Goal: Task Accomplishment & Management: Complete application form

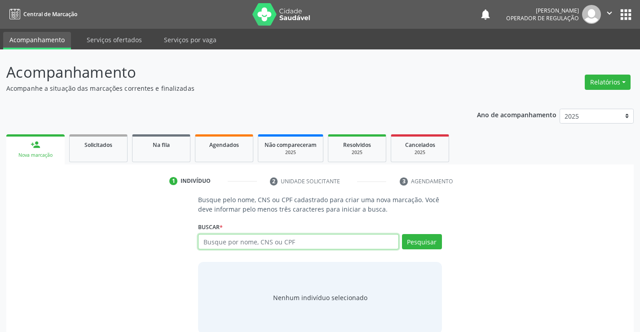
click at [364, 241] on input "text" at bounding box center [298, 241] width 200 height 15
type input "707607239806193"
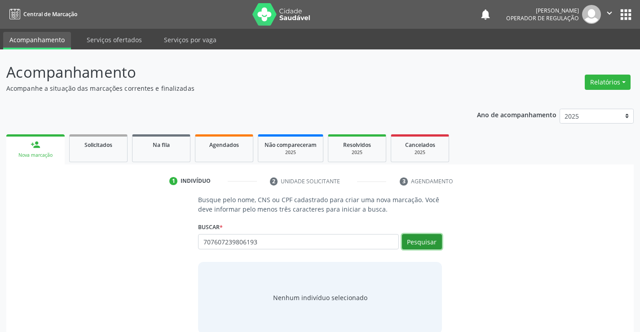
click at [417, 234] on button "Pesquisar" at bounding box center [422, 241] width 40 height 15
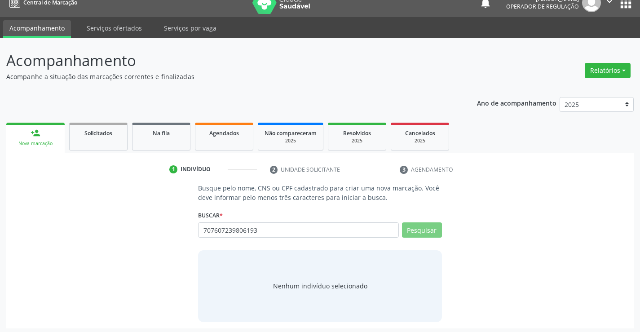
scroll to position [14, 0]
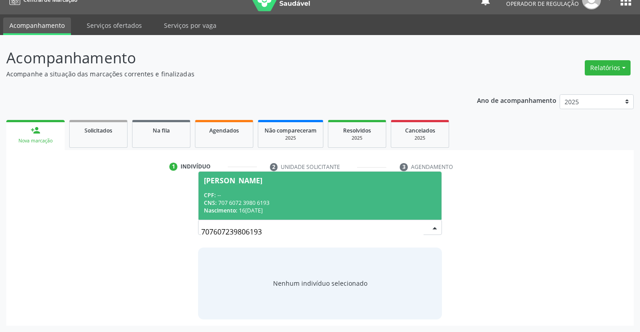
click at [247, 206] on div "CNS: 707 6072 3980 6193" at bounding box center [320, 203] width 232 height 8
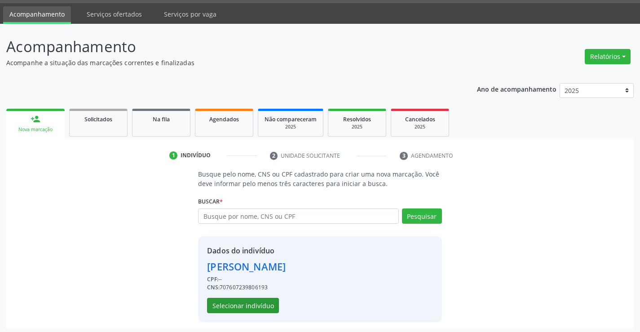
scroll to position [28, 0]
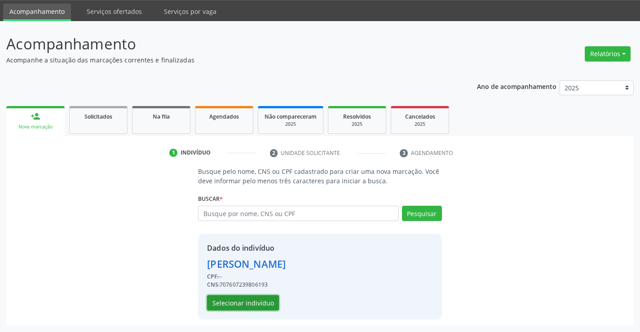
click at [272, 304] on button "Selecionar indivíduo" at bounding box center [243, 302] width 72 height 15
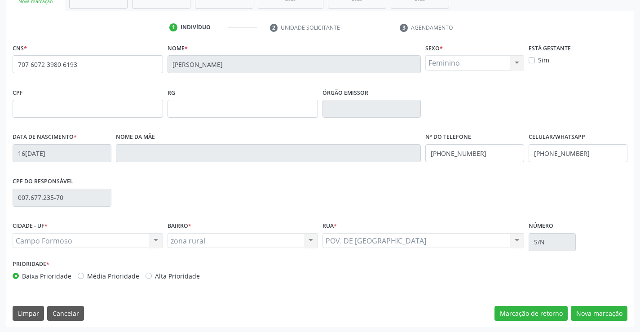
scroll to position [155, 0]
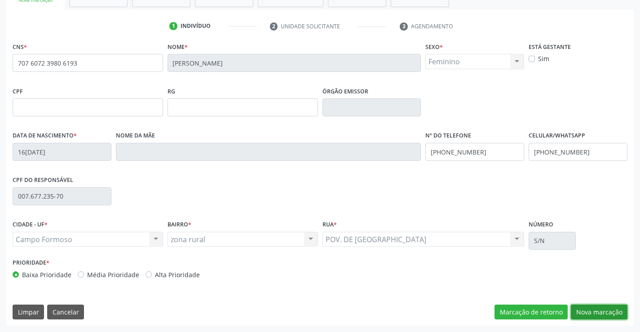
click at [597, 305] on button "Nova marcação" at bounding box center [599, 312] width 57 height 15
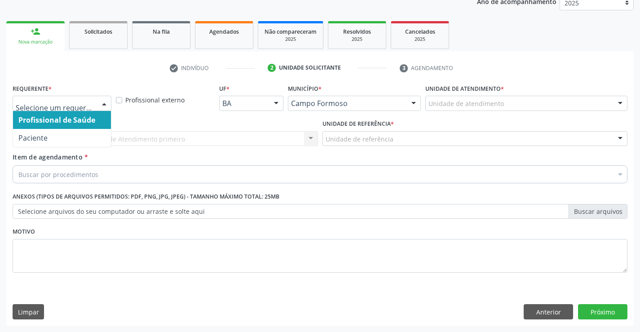
click at [96, 106] on div "Profissional de Saúde Paciente Nenhum resultado encontrado para: " " Não há nen…" at bounding box center [62, 103] width 99 height 15
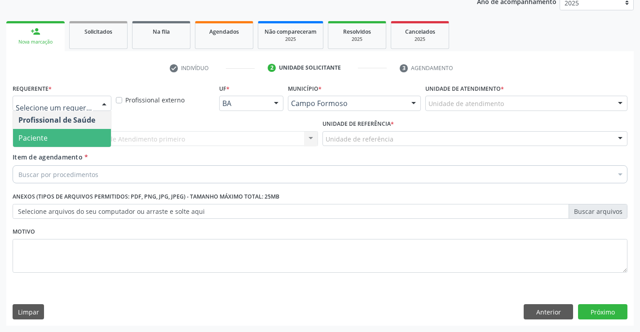
click at [67, 140] on span "Paciente" at bounding box center [62, 138] width 98 height 18
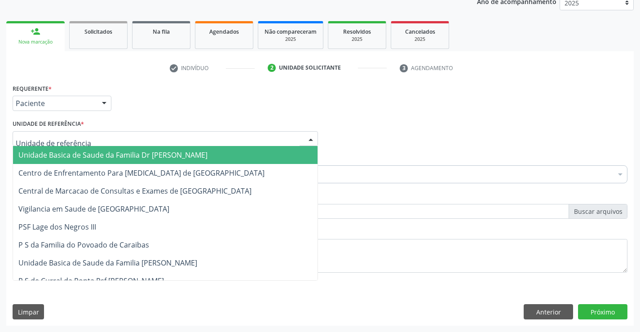
click at [159, 146] on div at bounding box center [165, 138] width 305 height 15
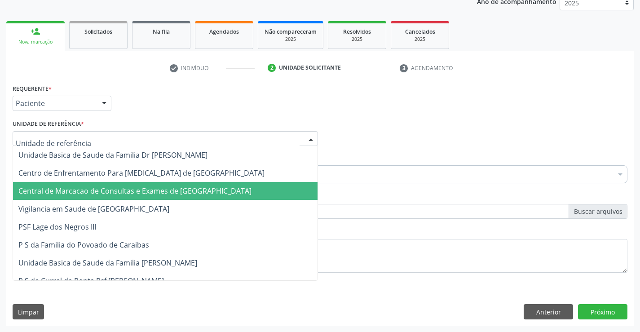
click at [156, 190] on span "Central de Marcacao de Consultas e Exames de [GEOGRAPHIC_DATA]" at bounding box center [134, 191] width 233 height 10
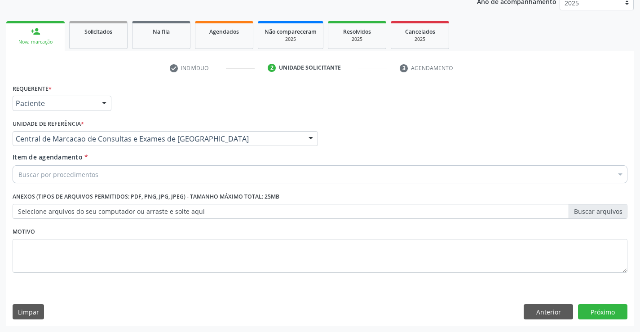
click at [196, 171] on div "Buscar por procedimentos" at bounding box center [320, 174] width 615 height 18
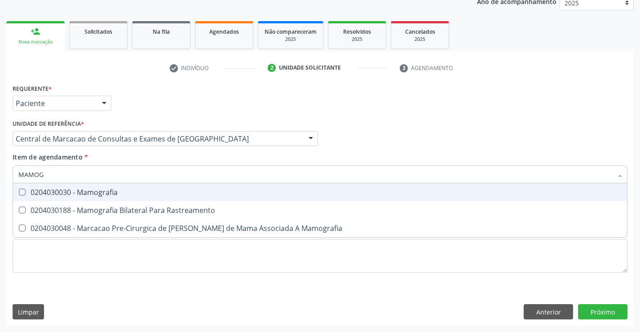
type input "MAMOGR"
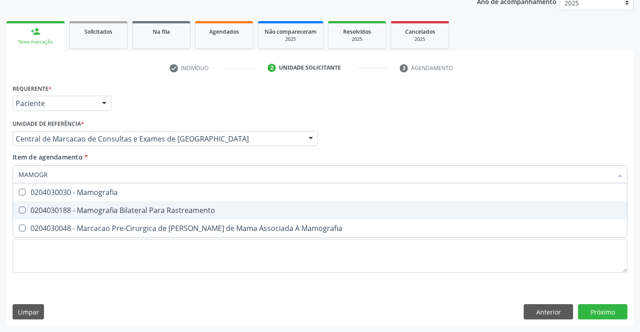
click at [180, 212] on div "0204030188 - Mamografia Bilateral Para Rastreamento" at bounding box center [319, 210] width 603 height 7
checkbox Rastreamento "true"
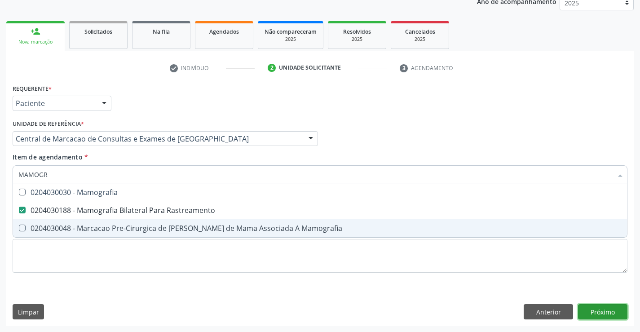
click at [592, 315] on div "Requerente * Paciente Profissional de Saúde Paciente Nenhum resultado encontrad…" at bounding box center [320, 204] width 628 height 244
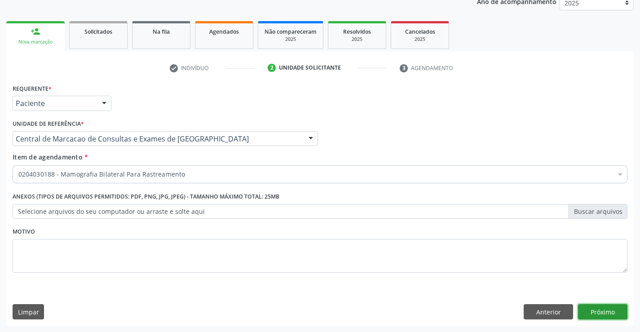
click at [619, 315] on button "Próximo" at bounding box center [602, 311] width 49 height 15
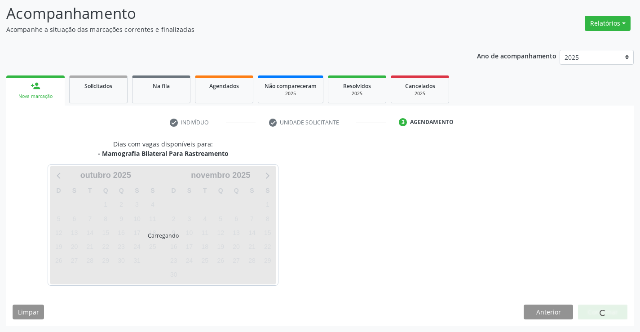
scroll to position [59, 0]
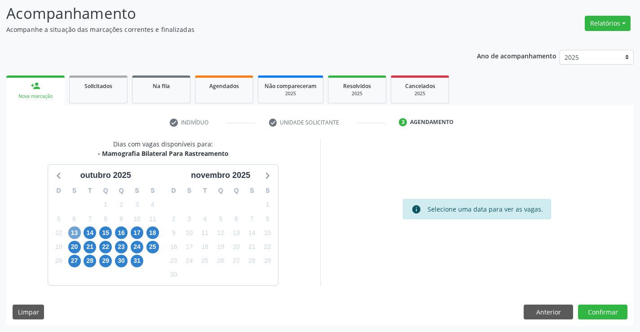
click at [79, 232] on span "13" at bounding box center [74, 232] width 13 height 13
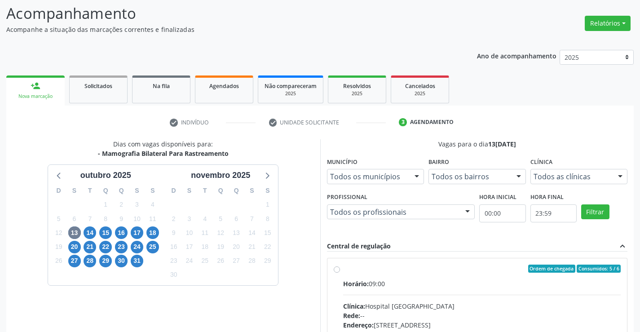
click at [475, 311] on div "Rede: --" at bounding box center [482, 315] width 278 height 9
click at [340, 273] on input "Ordem de chegada Consumidos: 5 / 6 Horário: 09:00 Clínica: Hospital [GEOGRAPHIC…" at bounding box center [337, 269] width 6 height 8
radio input "true"
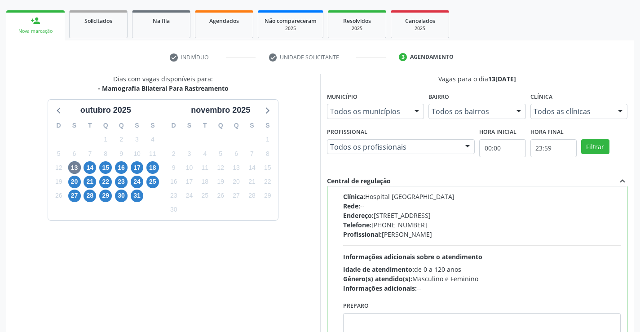
scroll to position [194, 0]
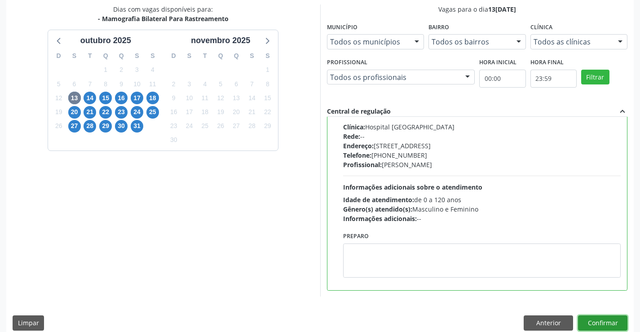
click at [588, 318] on button "Confirmar" at bounding box center [602, 322] width 49 height 15
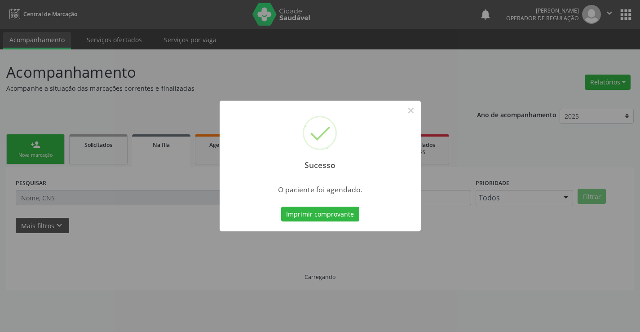
scroll to position [0, 0]
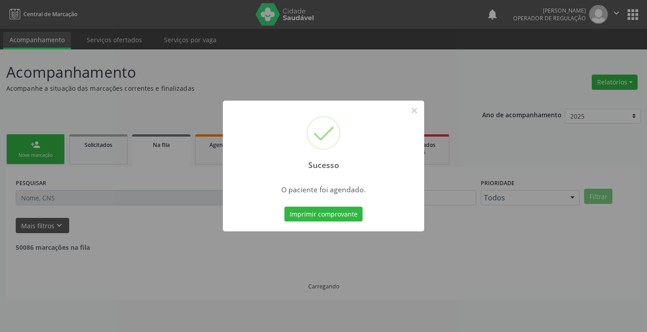
click at [284, 207] on button "Imprimir comprovante" at bounding box center [323, 214] width 78 height 15
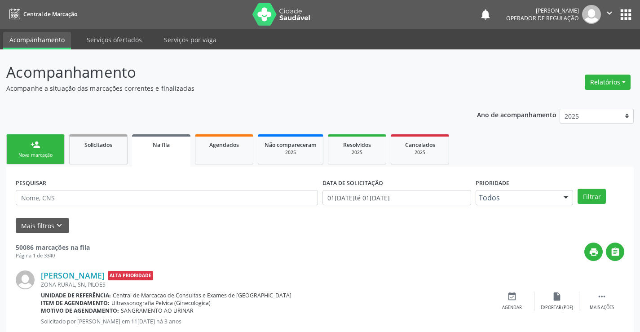
click at [57, 146] on link "person_add Nova marcação" at bounding box center [35, 149] width 58 height 30
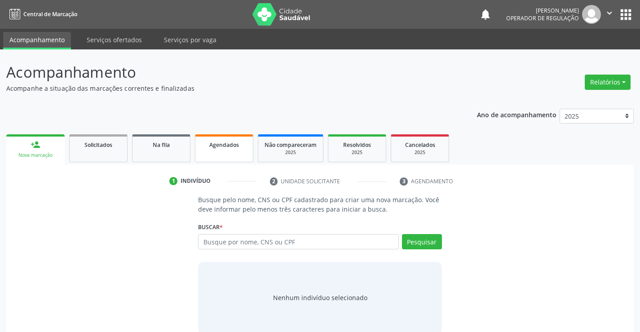
click at [215, 146] on span "Agendados" at bounding box center [224, 145] width 30 height 8
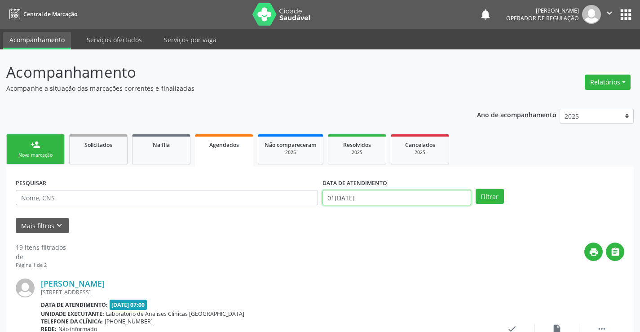
click at [383, 195] on input "01[DATE]" at bounding box center [397, 197] width 149 height 15
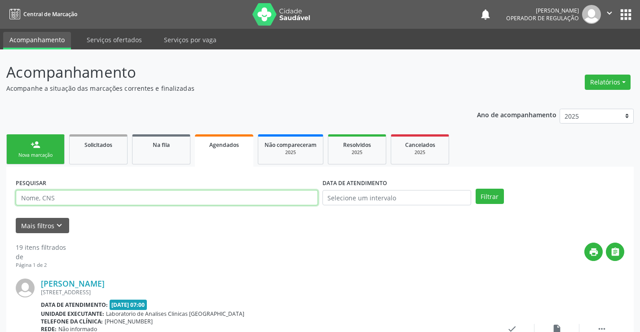
click at [312, 199] on input "text" at bounding box center [167, 197] width 302 height 15
paste input "707 6072 3980 6193"
type input "707 6072 3980 6193"
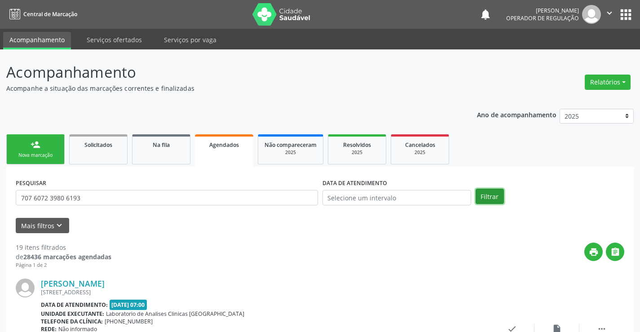
click at [476, 196] on button "Filtrar" at bounding box center [490, 196] width 28 height 15
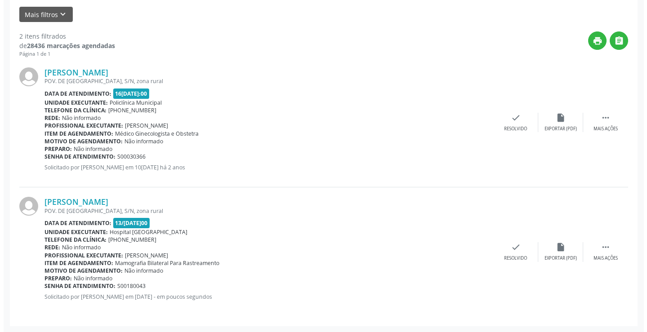
scroll to position [212, 0]
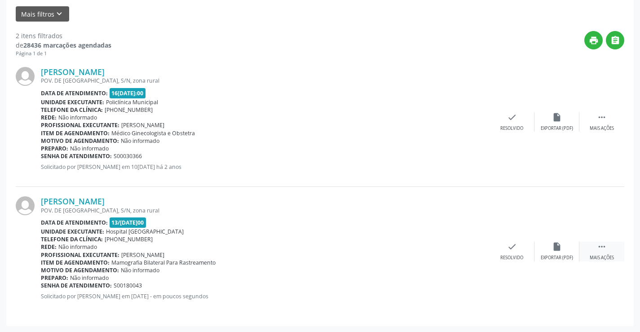
click at [595, 251] on div " Mais ações" at bounding box center [601, 251] width 45 height 19
click at [469, 258] on div "Cancelar" at bounding box center [466, 258] width 21 height 6
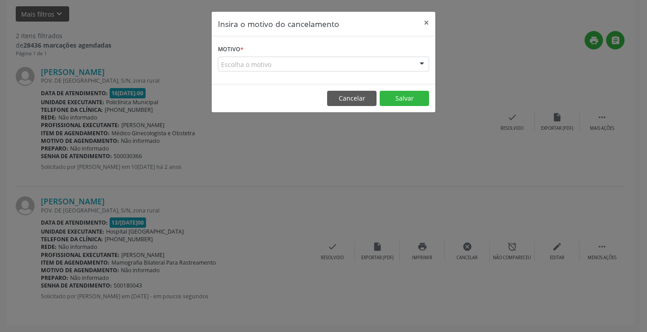
click at [407, 63] on div "Escolha o motivo" at bounding box center [323, 64] width 211 height 15
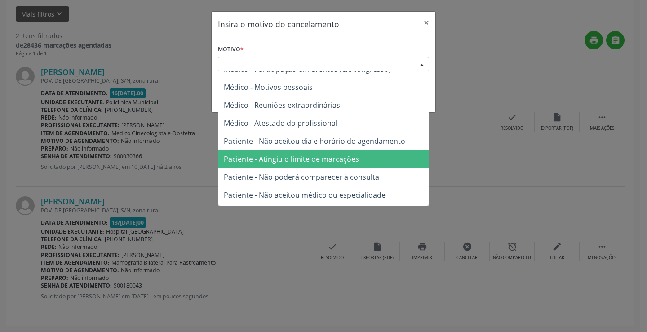
scroll to position [45, 0]
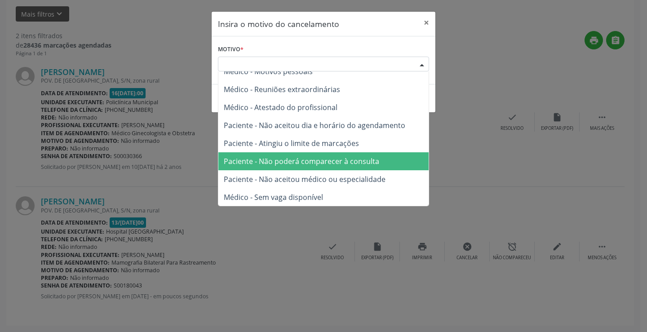
click at [361, 159] on span "Paciente - Não poderá comparecer à consulta" at bounding box center [301, 161] width 155 height 10
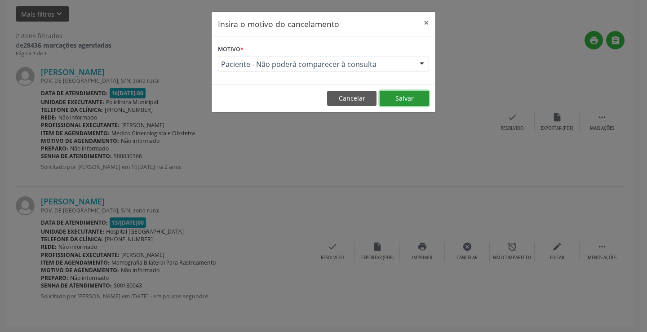
click at [426, 106] on button "Salvar" at bounding box center [404, 98] width 49 height 15
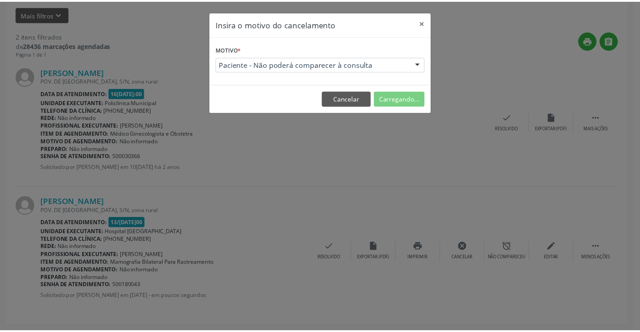
scroll to position [0, 0]
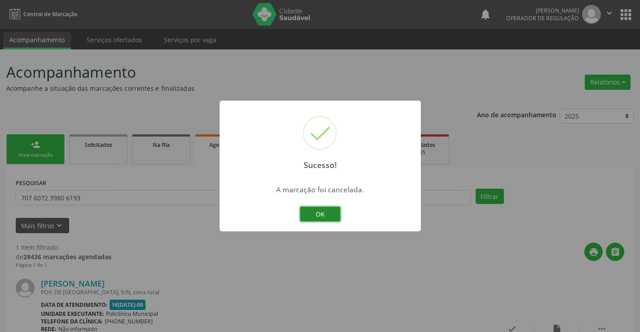
click at [334, 212] on button "OK" at bounding box center [320, 214] width 40 height 15
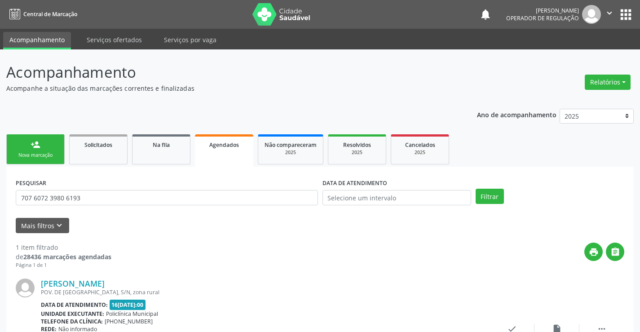
click at [34, 153] on div "Nova marcação" at bounding box center [35, 155] width 45 height 7
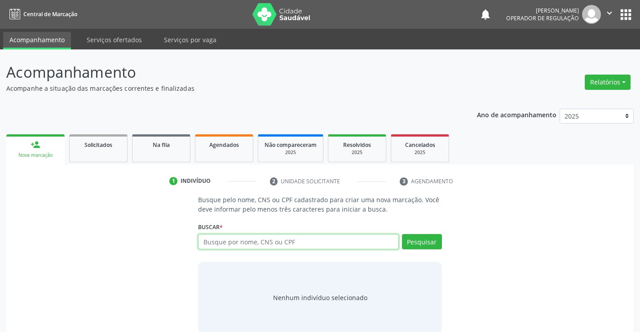
click at [228, 239] on input "text" at bounding box center [298, 241] width 200 height 15
paste input "707 6072 3980 6193"
type input "707 6072 3980 6193"
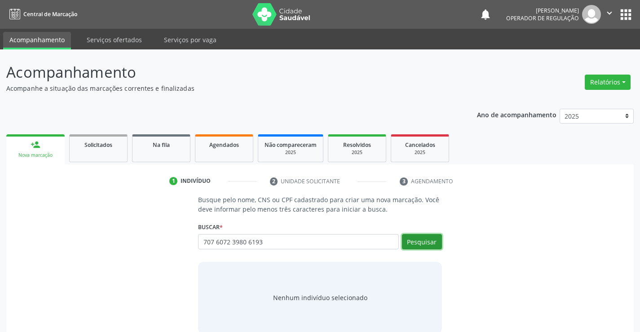
click at [441, 243] on button "Pesquisar" at bounding box center [422, 241] width 40 height 15
type input "707 6072 3980 6193"
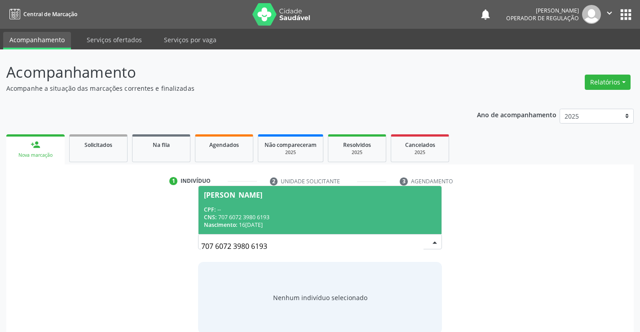
click at [264, 210] on div "CPF: --" at bounding box center [320, 210] width 232 height 8
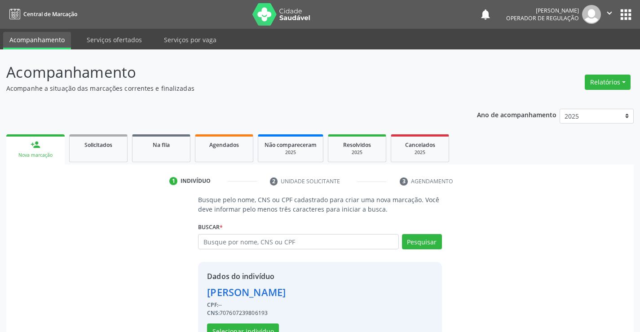
scroll to position [28, 0]
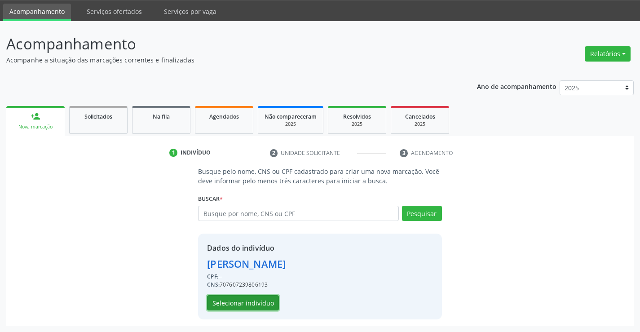
click at [257, 298] on button "Selecionar indivíduo" at bounding box center [243, 302] width 72 height 15
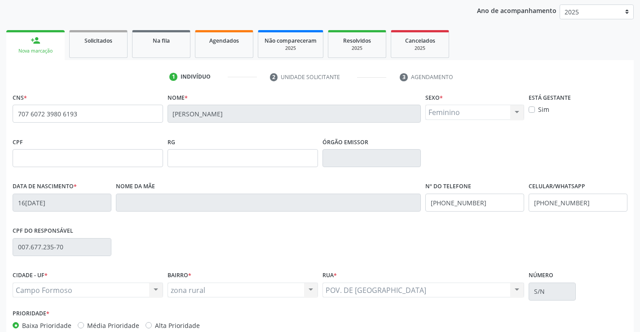
scroll to position [155, 0]
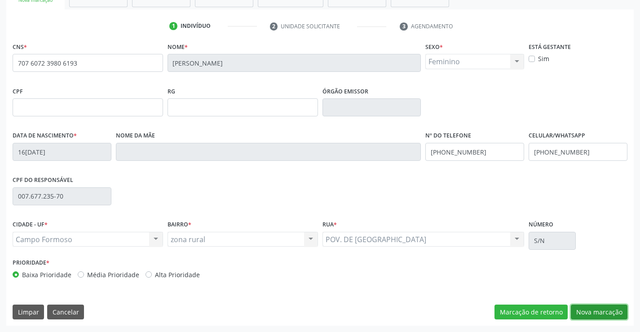
click at [619, 315] on button "Nova marcação" at bounding box center [599, 312] width 57 height 15
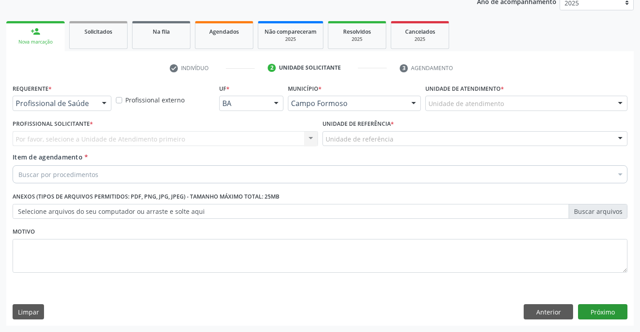
scroll to position [113, 0]
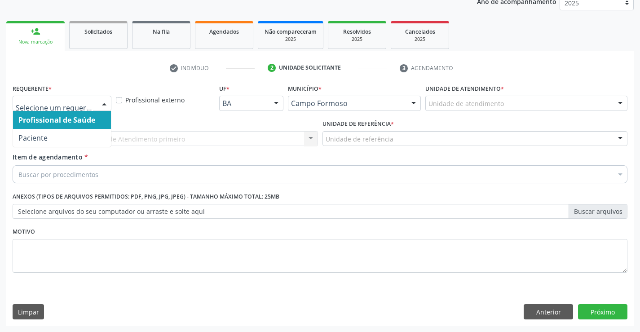
click at [110, 110] on div "Profissional de Saúde Paciente Nenhum resultado encontrado para: " " Não há nen…" at bounding box center [62, 103] width 99 height 15
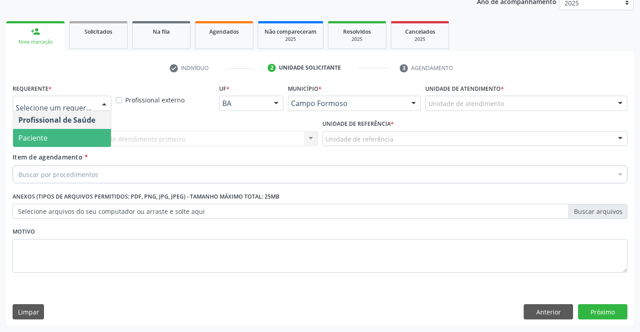
click at [80, 146] on span "Paciente" at bounding box center [62, 138] width 98 height 18
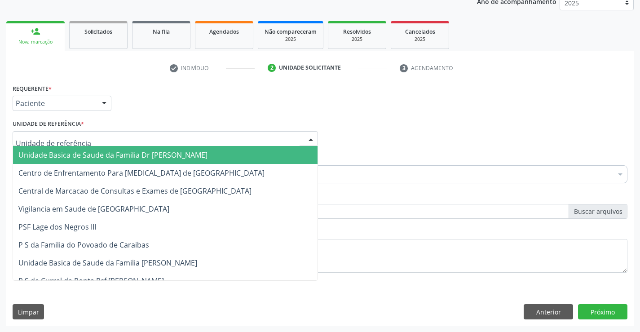
click at [168, 135] on div at bounding box center [165, 138] width 305 height 15
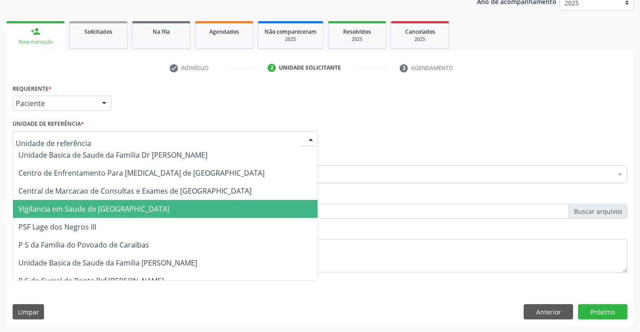
click at [180, 200] on span "Vigilancia em Saude de [GEOGRAPHIC_DATA]" at bounding box center [165, 209] width 305 height 18
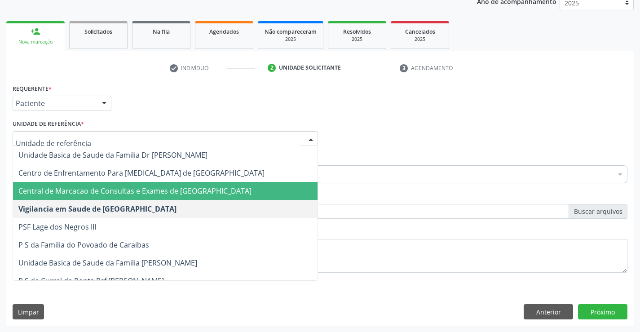
click at [200, 185] on span "Central de Marcacao de Consultas e Exames de [GEOGRAPHIC_DATA]" at bounding box center [165, 191] width 305 height 18
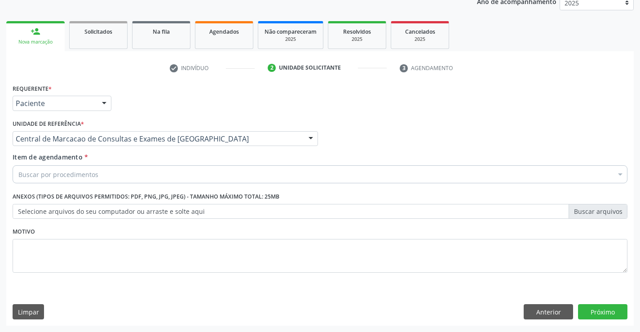
click at [207, 180] on div "Buscar por procedimentos" at bounding box center [320, 174] width 615 height 18
type input "TIREOIDE"
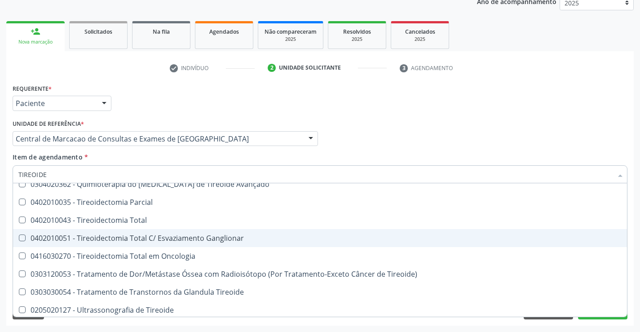
scroll to position [172, 0]
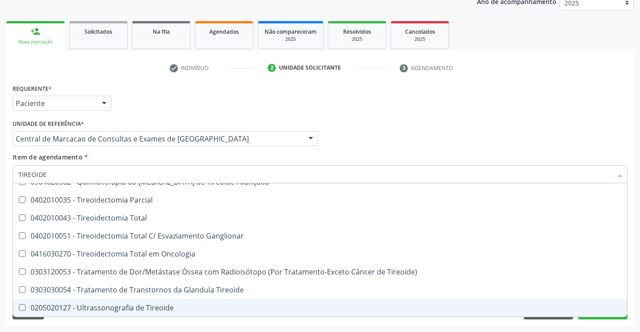
drag, startPoint x: 129, startPoint y: 304, endPoint x: 170, endPoint y: 281, distance: 47.5
click at [129, 304] on div "0205020127 - Ultrassonografia de Tireoide" at bounding box center [319, 307] width 603 height 7
checkbox Tireoide "true"
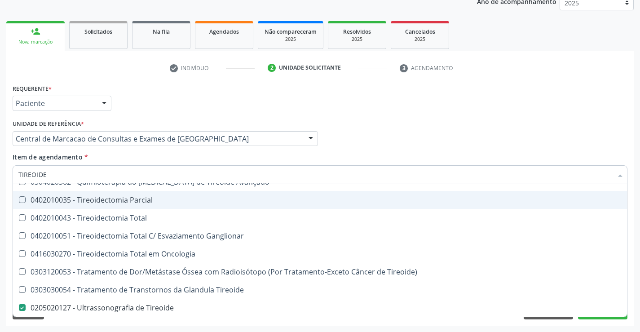
click at [448, 116] on div "Requerente * Paciente Profissional de Saúde Paciente Nenhum resultado encontrad…" at bounding box center [319, 99] width 619 height 35
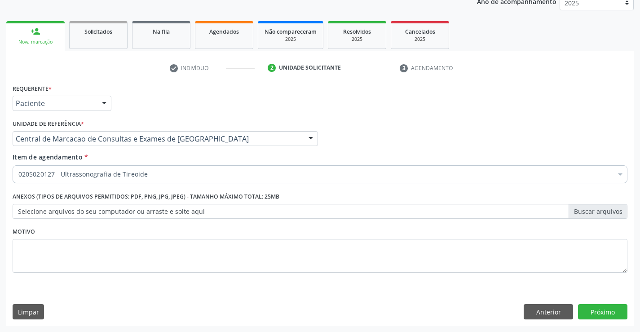
scroll to position [0, 0]
click at [599, 315] on button "Próximo" at bounding box center [602, 311] width 49 height 15
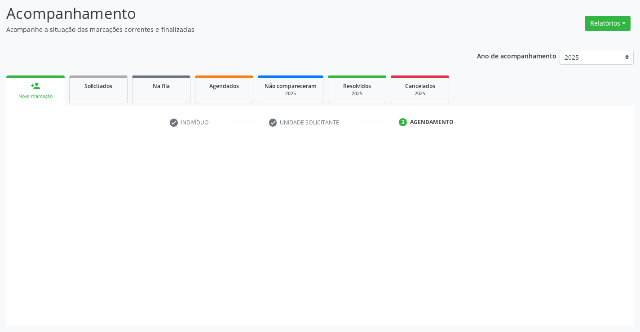
scroll to position [59, 0]
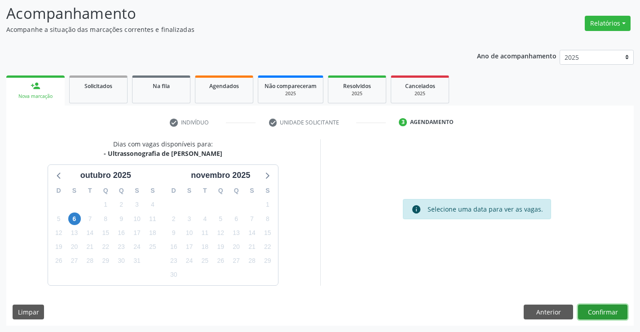
click at [599, 315] on button "Confirmar" at bounding box center [602, 312] width 49 height 15
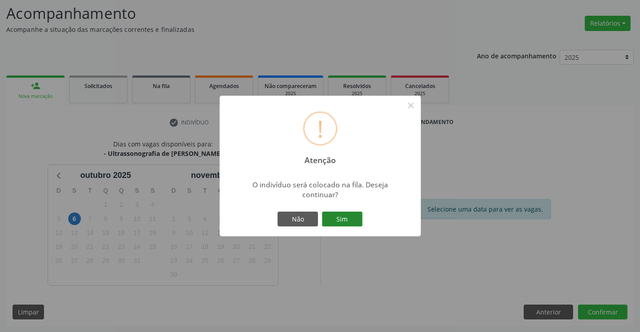
click at [351, 212] on button "Sim" at bounding box center [342, 219] width 40 height 15
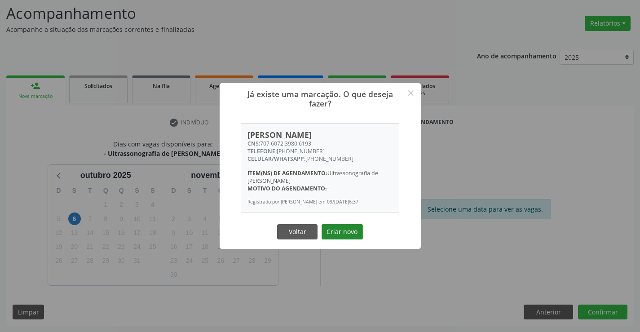
click at [351, 238] on button "Criar novo" at bounding box center [342, 231] width 41 height 15
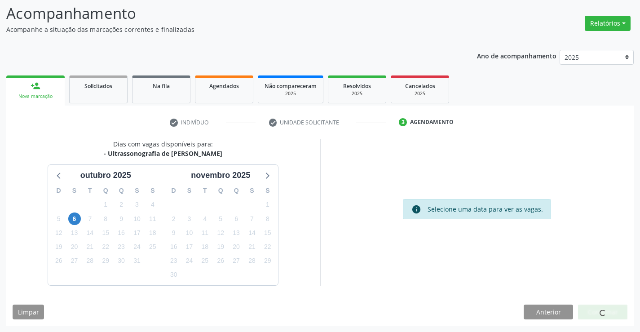
scroll to position [0, 0]
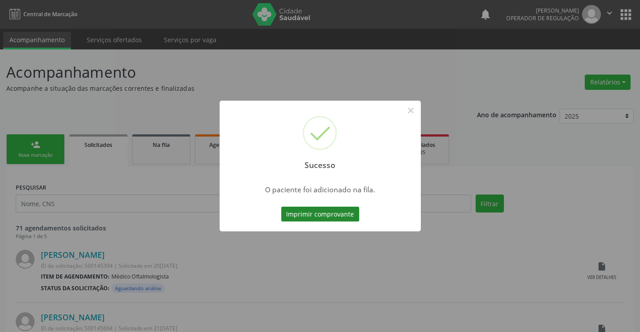
click at [338, 221] on button "Imprimir comprovante" at bounding box center [320, 214] width 78 height 15
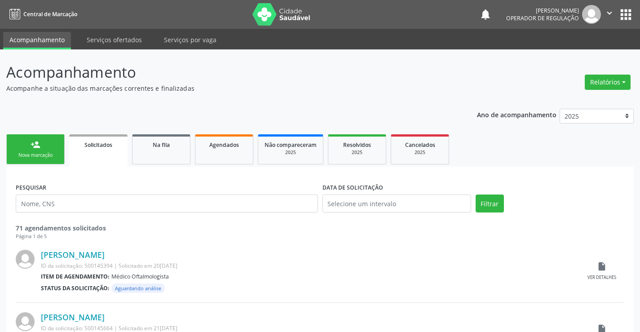
click at [40, 149] on div "person_add" at bounding box center [36, 145] width 10 height 10
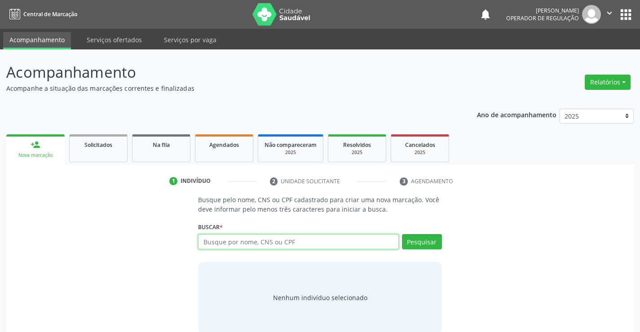
click at [314, 241] on input "text" at bounding box center [298, 241] width 200 height 15
click at [296, 242] on input "text" at bounding box center [298, 241] width 200 height 15
click at [302, 238] on input "text" at bounding box center [298, 241] width 200 height 15
type input "706501388196599"
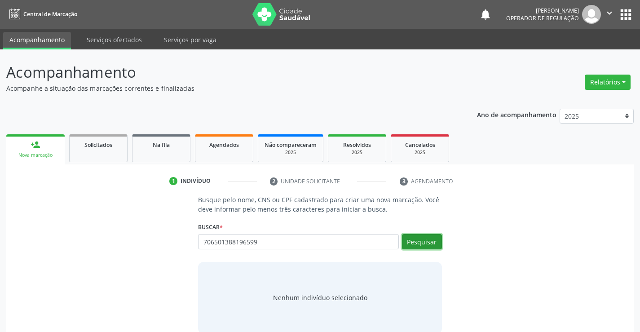
click at [421, 238] on button "Pesquisar" at bounding box center [422, 241] width 40 height 15
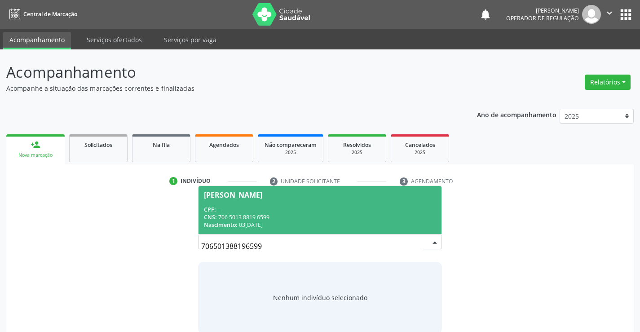
click at [420, 241] on input "706501388196599" at bounding box center [312, 246] width 222 height 18
click at [248, 211] on div "CPF: --" at bounding box center [320, 210] width 232 height 8
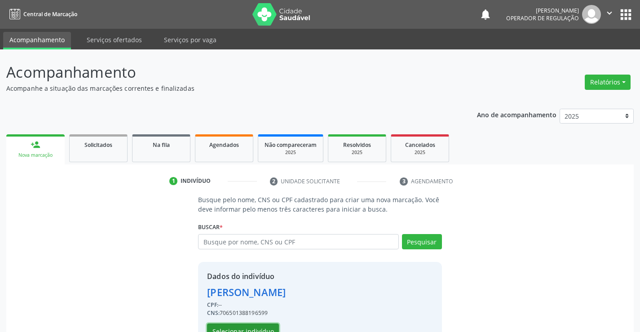
click at [239, 328] on button "Selecionar indivíduo" at bounding box center [243, 330] width 72 height 15
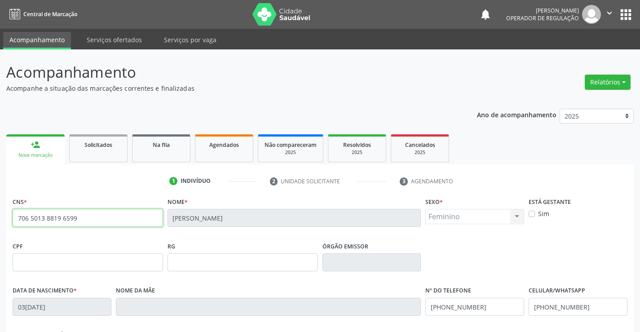
drag, startPoint x: 15, startPoint y: 218, endPoint x: 103, endPoint y: 225, distance: 88.3
click at [103, 225] on input "706 5013 8819 6599" at bounding box center [88, 218] width 150 height 18
click at [169, 144] on span "Na fila" at bounding box center [161, 145] width 17 height 8
select select "9"
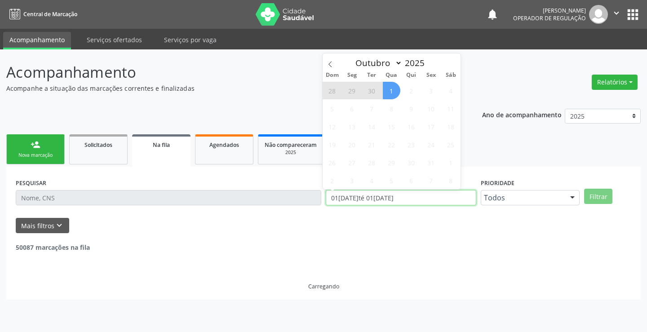
drag, startPoint x: 412, startPoint y: 199, endPoint x: 316, endPoint y: 205, distance: 95.9
click at [316, 205] on div "PESQUISAR DATA DE SOLICITAÇÃO [DATE] até [DATE] Prioridade Todos Todos Baixa Pr…" at bounding box center [323, 193] width 620 height 35
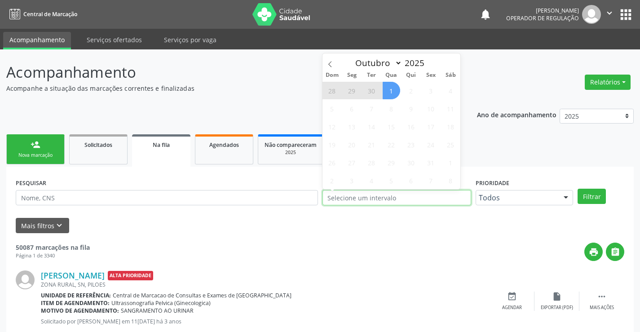
type input "2023"
select select "0"
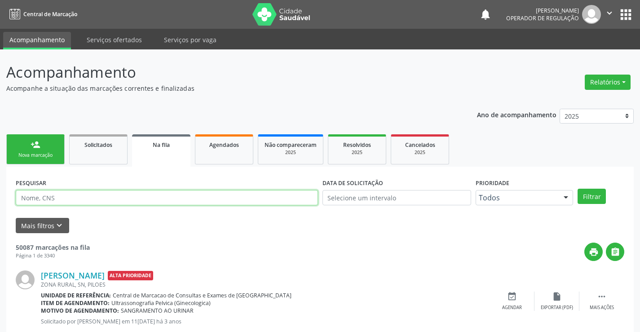
click at [73, 199] on input "text" at bounding box center [167, 197] width 302 height 15
paste input "706 5013 8819 6599"
type input "706 5013 8819 6599"
click at [597, 198] on button "Filtrar" at bounding box center [592, 196] width 28 height 15
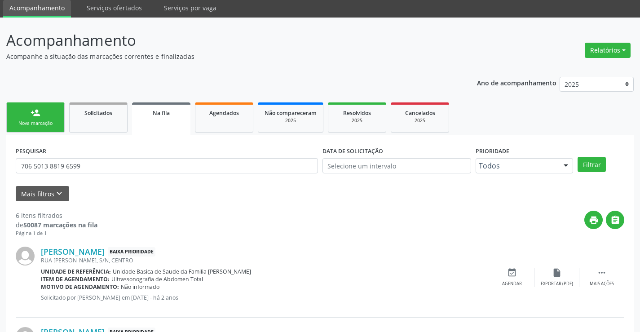
scroll to position [31, 0]
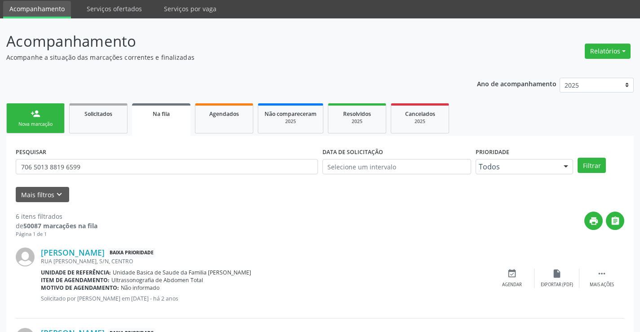
click at [43, 115] on link "person_add Nova marcação" at bounding box center [35, 118] width 58 height 30
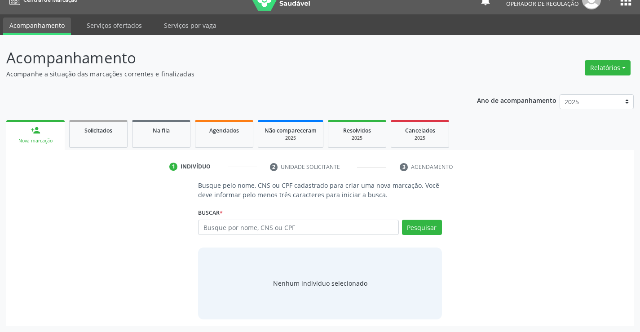
scroll to position [14, 0]
click at [218, 233] on input "text" at bounding box center [298, 227] width 200 height 15
type input "700506111950851"
click at [420, 231] on button "Pesquisar" at bounding box center [422, 227] width 40 height 15
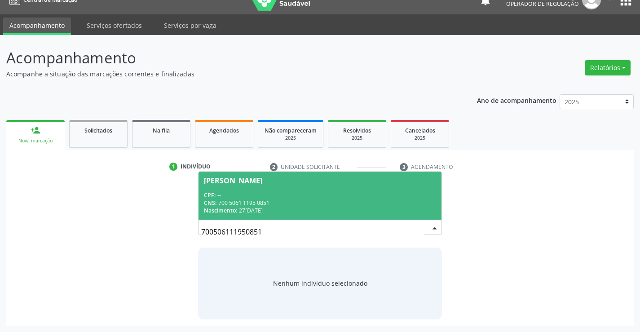
click at [356, 195] on div "CPF: --" at bounding box center [320, 195] width 232 height 8
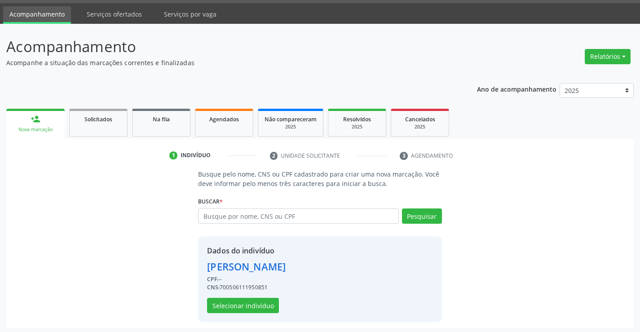
scroll to position [28, 0]
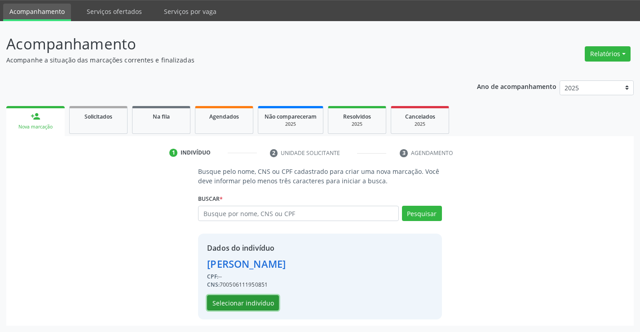
click at [244, 301] on button "Selecionar indivíduo" at bounding box center [243, 302] width 72 height 15
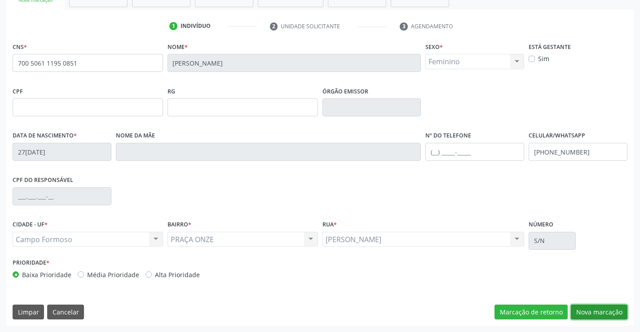
click at [605, 314] on button "Nova marcação" at bounding box center [599, 312] width 57 height 15
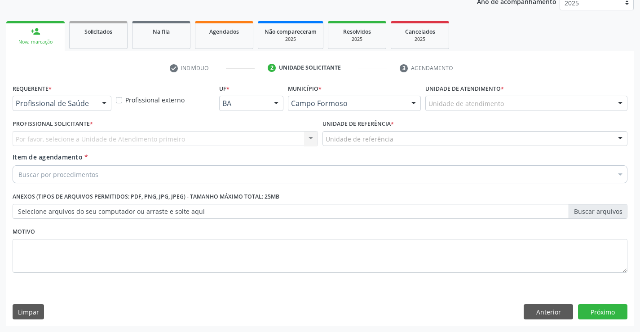
click at [102, 104] on div at bounding box center [103, 103] width 13 height 15
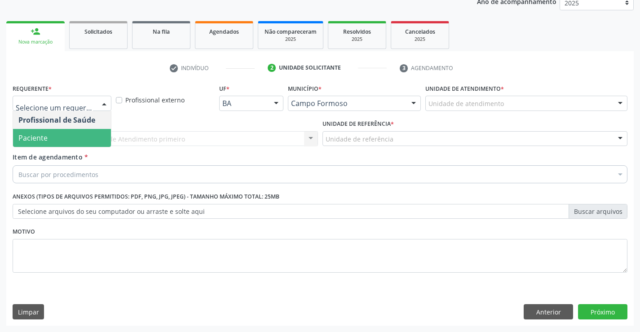
click at [82, 135] on span "Paciente" at bounding box center [62, 138] width 98 height 18
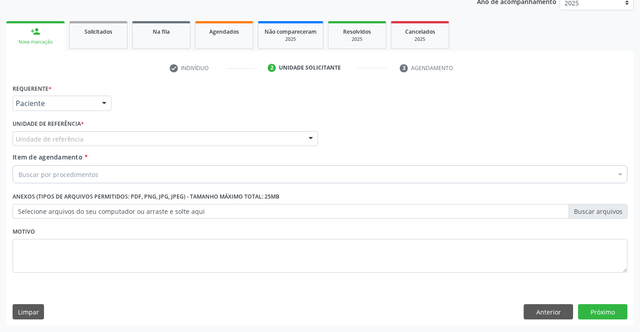
click at [136, 137] on div "Unidade de referência" at bounding box center [165, 138] width 305 height 15
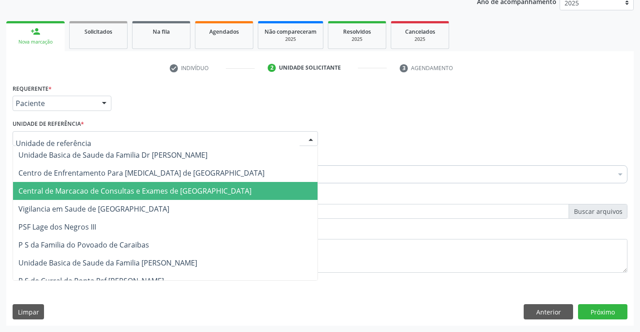
click at [153, 193] on span "Central de Marcacao de Consultas e Exames de [GEOGRAPHIC_DATA]" at bounding box center [134, 191] width 233 height 10
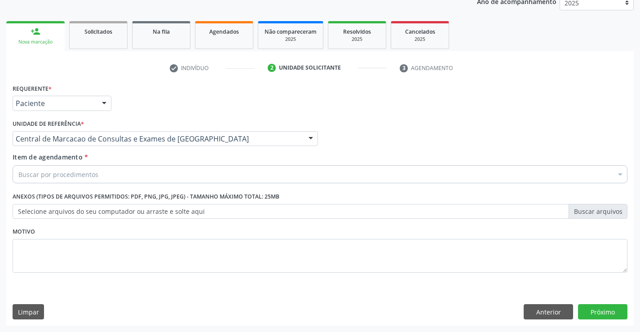
click at [171, 179] on div "Buscar por procedimentos" at bounding box center [320, 174] width 615 height 18
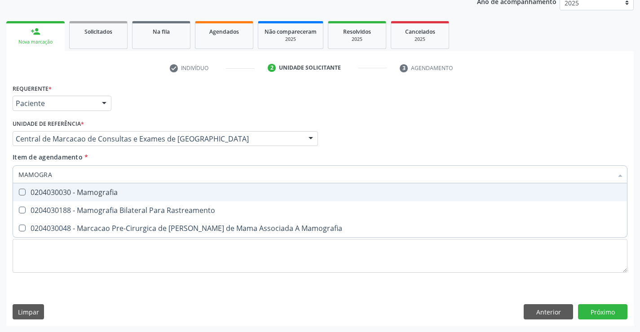
type input "MAMOGRAF"
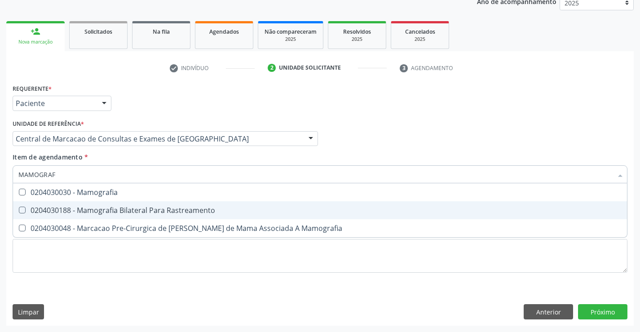
click at [144, 207] on div "0204030188 - Mamografia Bilateral Para Rastreamento" at bounding box center [319, 210] width 603 height 7
checkbox Rastreamento "true"
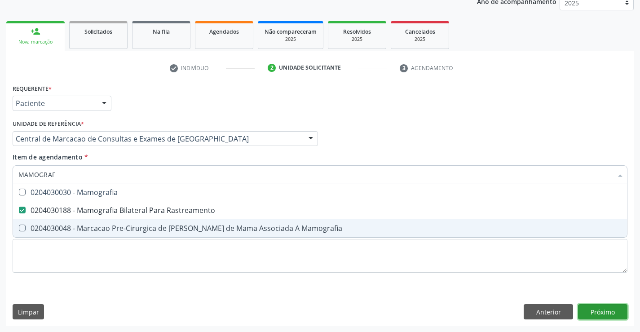
click at [595, 308] on div "Requerente * Paciente Profissional de Saúde Paciente Nenhum resultado encontrad…" at bounding box center [320, 204] width 628 height 244
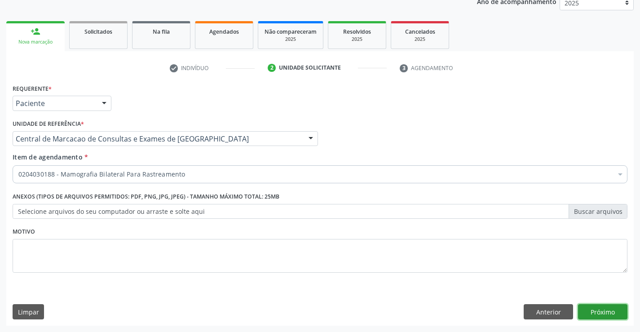
click at [596, 309] on button "Próximo" at bounding box center [602, 311] width 49 height 15
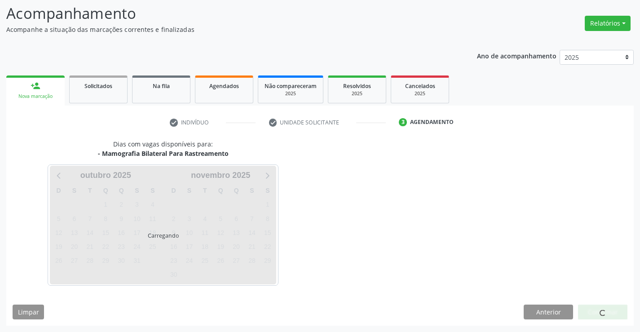
scroll to position [59, 0]
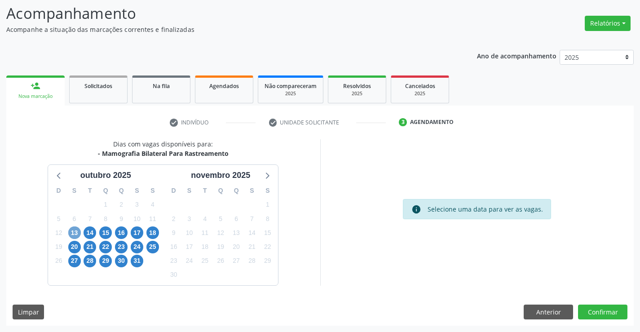
click at [78, 234] on span "13" at bounding box center [74, 232] width 13 height 13
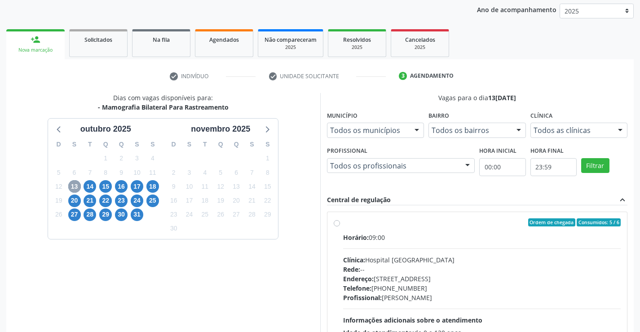
scroll to position [189, 0]
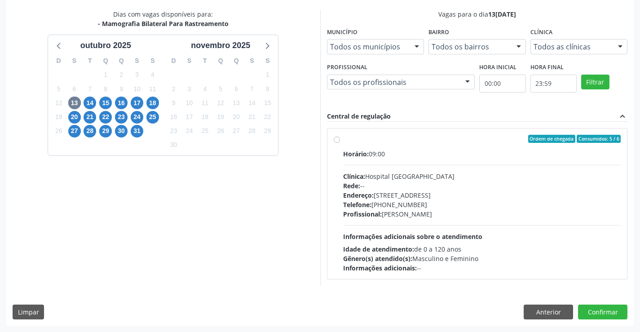
click at [380, 182] on div "Rede: --" at bounding box center [482, 185] width 278 height 9
click at [340, 143] on input "Ordem de chegada Consumidos: 5 / 6 Horário: 09:00 Clínica: Hospital [GEOGRAPHIC…" at bounding box center [337, 139] width 6 height 8
radio input "true"
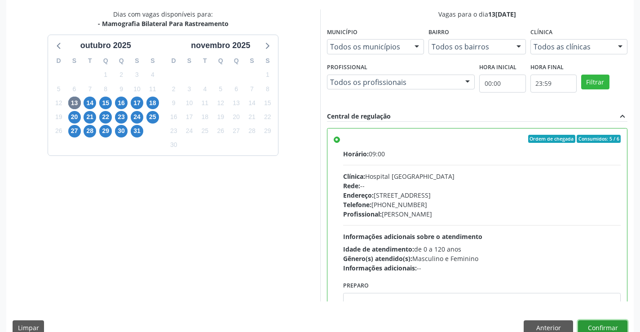
click at [588, 326] on button "Confirmar" at bounding box center [602, 327] width 49 height 15
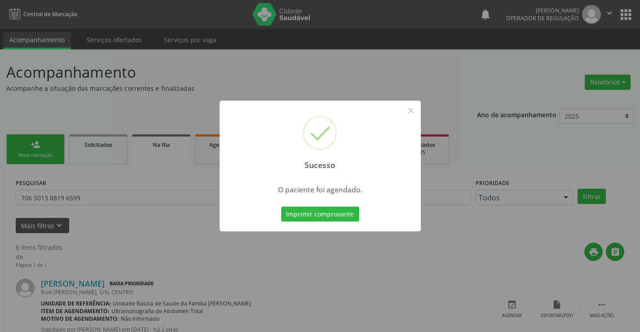
click at [323, 215] on button "Imprimir comprovante" at bounding box center [320, 214] width 78 height 15
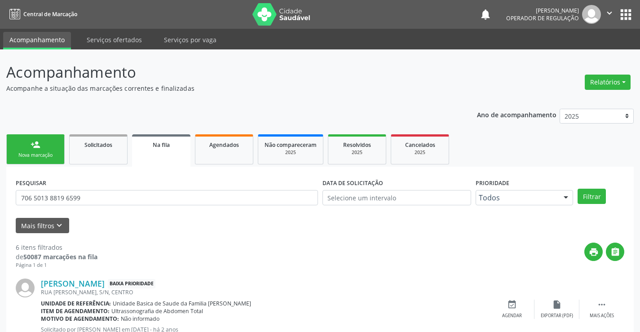
click at [64, 149] on link "person_add Nova marcação" at bounding box center [35, 149] width 58 height 30
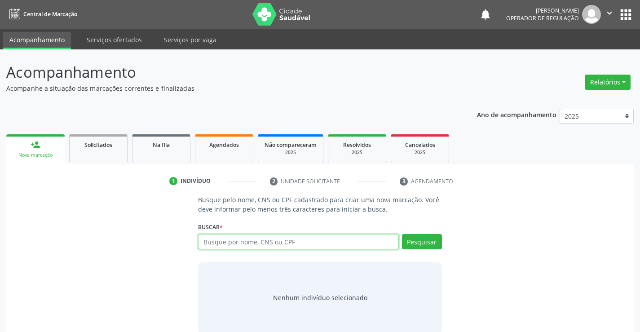
click at [230, 245] on input "text" at bounding box center [298, 241] width 200 height 15
type input "705008850422755"
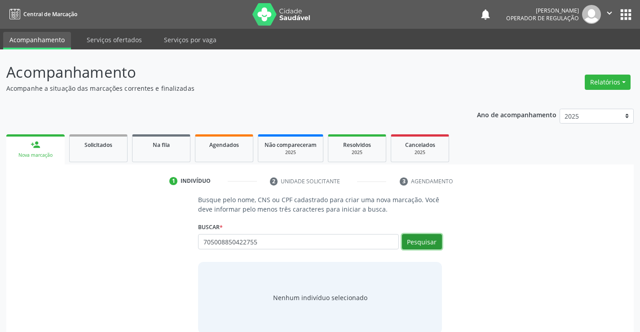
click at [412, 237] on button "Pesquisar" at bounding box center [422, 241] width 40 height 15
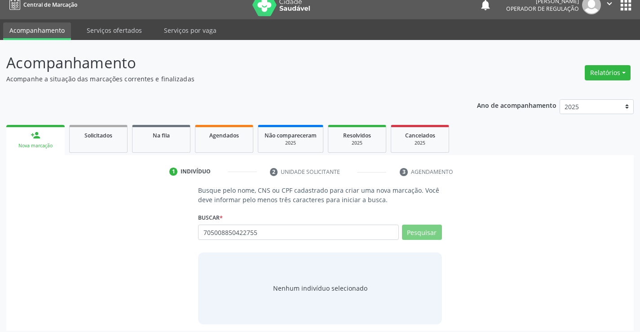
scroll to position [14, 0]
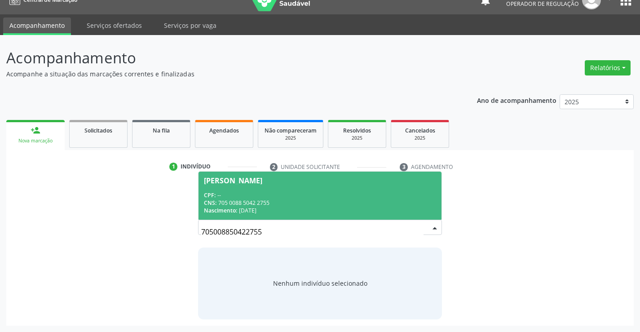
click at [269, 185] on span "[PERSON_NAME] CPF: -- CNS: 705 0088 5042 2755 Nascimento: 15[DATE]" at bounding box center [320, 196] width 243 height 48
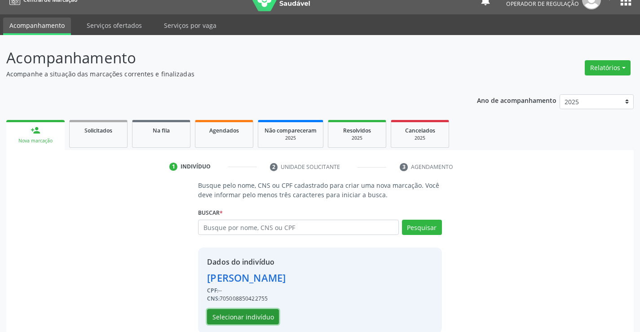
click at [239, 316] on button "Selecionar indivíduo" at bounding box center [243, 316] width 72 height 15
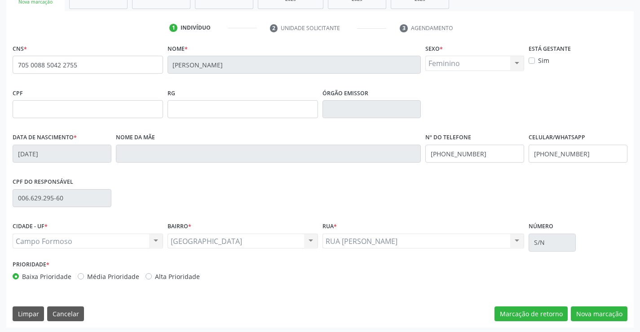
scroll to position [155, 0]
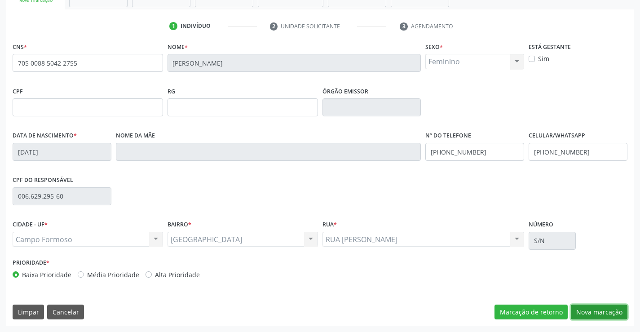
click at [599, 310] on button "Nova marcação" at bounding box center [599, 312] width 57 height 15
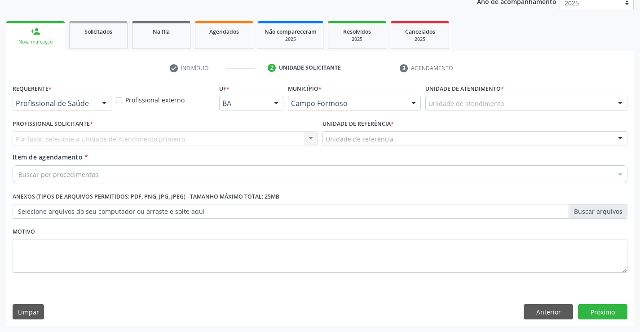
scroll to position [113, 0]
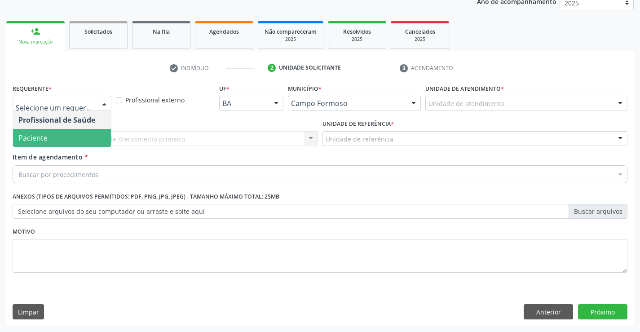
click at [80, 137] on span "Paciente" at bounding box center [62, 138] width 98 height 18
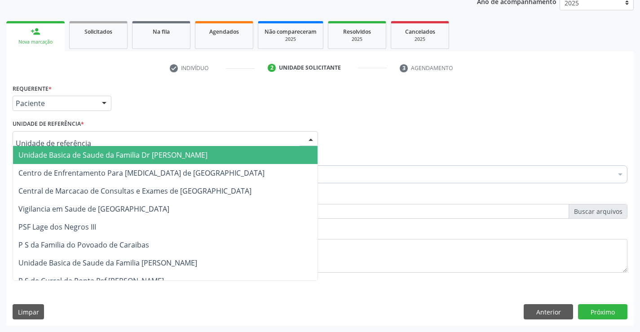
click at [148, 137] on div at bounding box center [165, 138] width 305 height 15
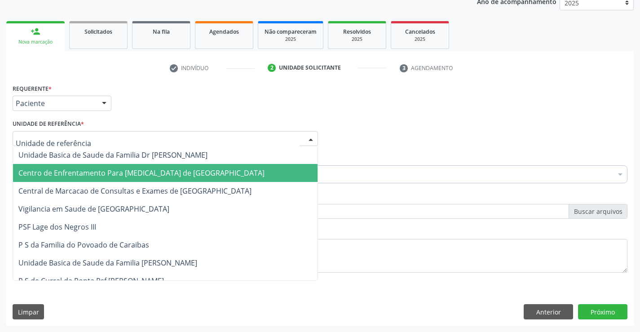
click at [160, 181] on span "Centro de Enfrentamento Para [MEDICAL_DATA] de [GEOGRAPHIC_DATA]" at bounding box center [165, 173] width 305 height 18
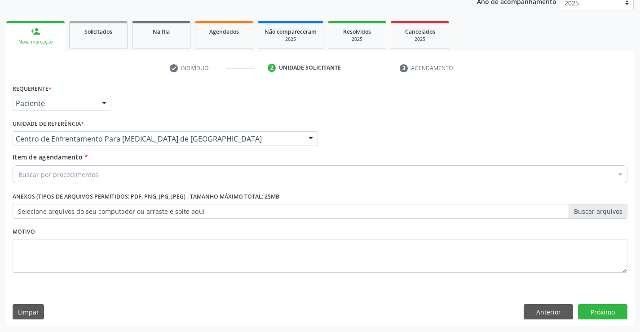
click at [181, 144] on div "Centro de Enfrentamento Para [MEDICAL_DATA] de [GEOGRAPHIC_DATA]" at bounding box center [165, 138] width 305 height 15
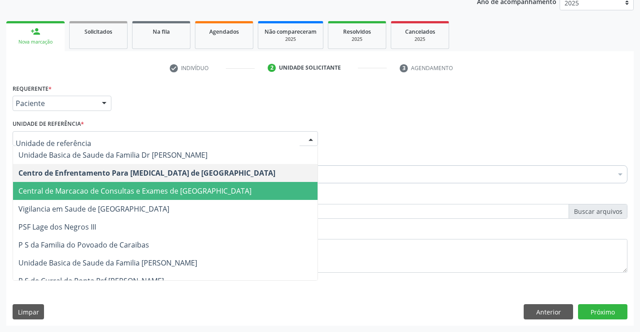
click at [176, 191] on span "Central de Marcacao de Consultas e Exames de [GEOGRAPHIC_DATA]" at bounding box center [134, 191] width 233 height 10
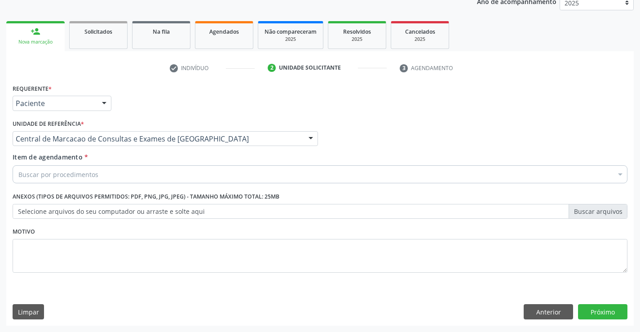
click at [200, 176] on div "Buscar por procedimentos" at bounding box center [320, 174] width 615 height 18
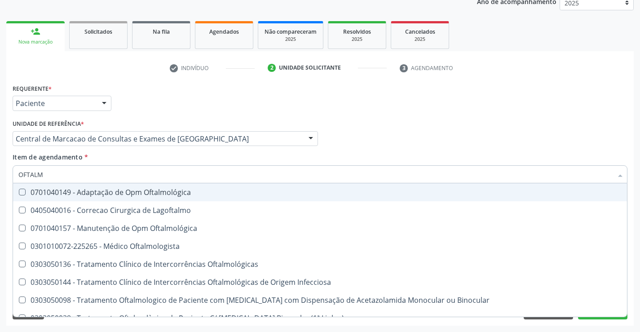
type input "OFTALMO"
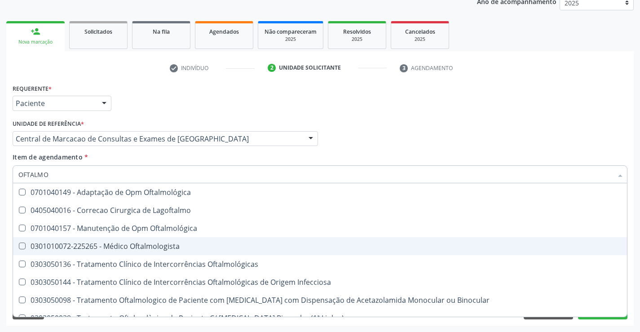
click at [144, 254] on span "0301010072-225265 - Médico Oftalmologista" at bounding box center [320, 246] width 614 height 18
checkbox Oftalmologista "true"
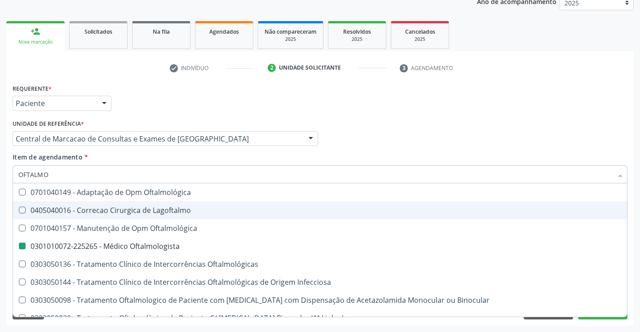
click at [416, 152] on div "Item de agendamento * OFTALMO Desfazer seleção 0701040149 - Adaptação de Opm Of…" at bounding box center [320, 166] width 615 height 28
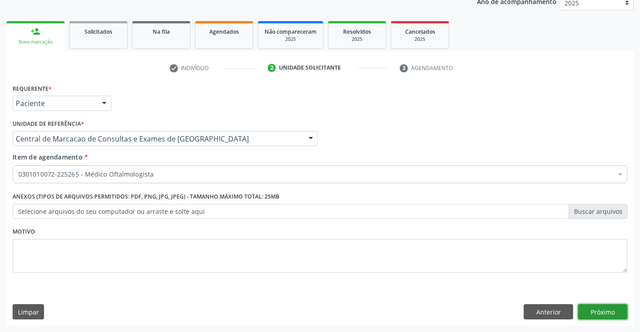
click at [594, 313] on button "Próximo" at bounding box center [602, 311] width 49 height 15
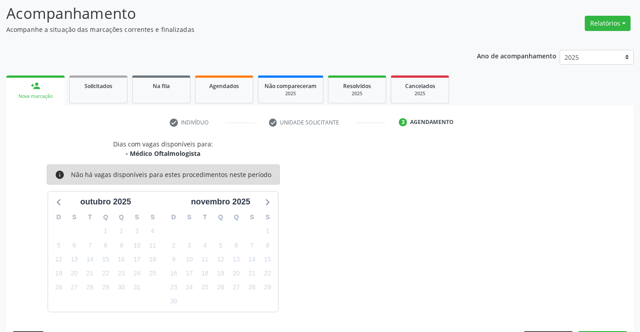
scroll to position [85, 0]
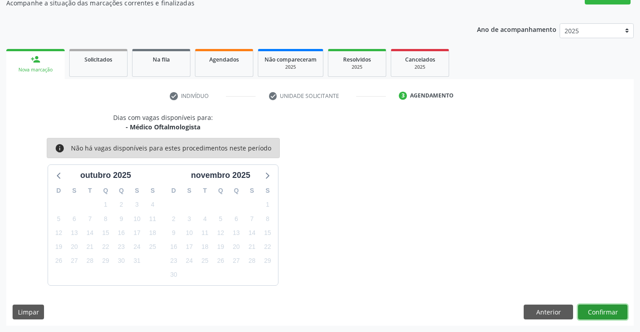
click at [599, 308] on button "Confirmar" at bounding box center [602, 312] width 49 height 15
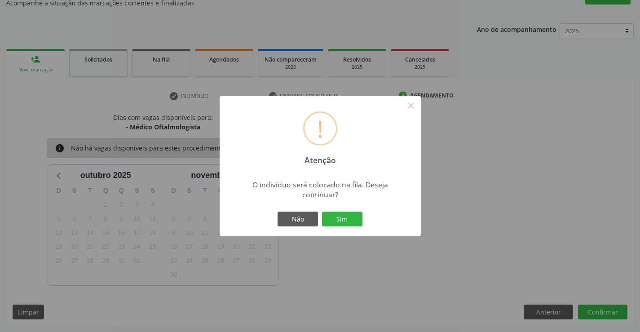
click at [347, 227] on div "Não Sim" at bounding box center [320, 219] width 89 height 19
click at [347, 221] on button "Sim" at bounding box center [342, 219] width 40 height 15
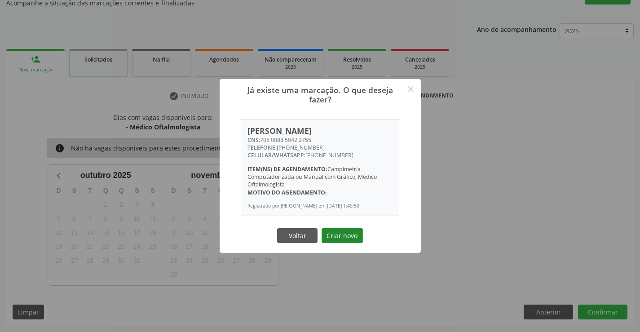
click at [342, 233] on button "Criar novo" at bounding box center [342, 235] width 41 height 15
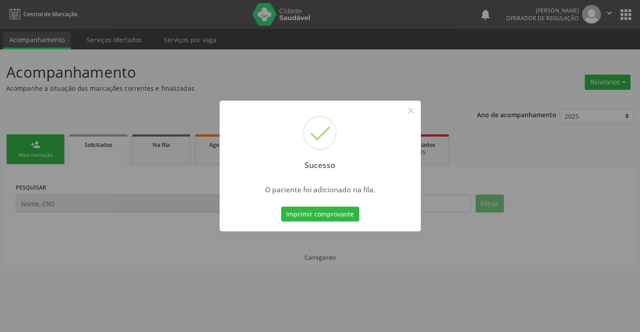
scroll to position [0, 0]
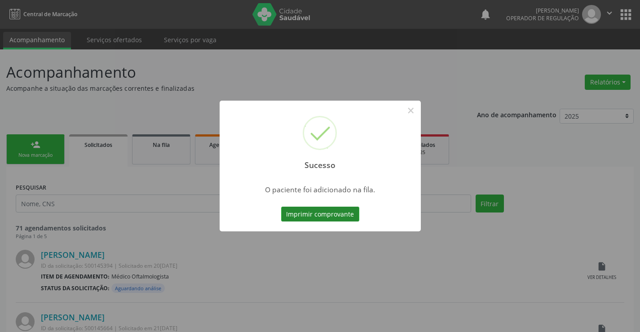
click at [331, 214] on button "Imprimir comprovante" at bounding box center [320, 214] width 78 height 15
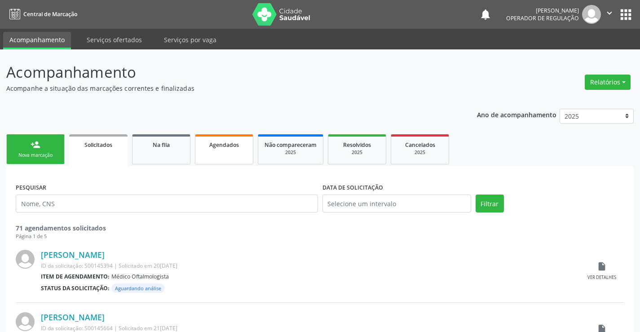
click at [228, 143] on span "Agendados" at bounding box center [224, 145] width 30 height 8
select select "9"
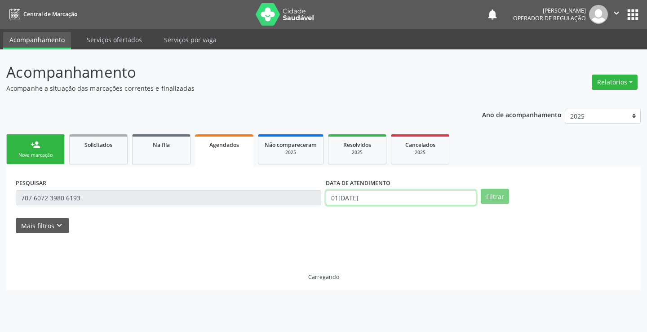
click at [372, 203] on input "01[DATE]" at bounding box center [401, 197] width 150 height 15
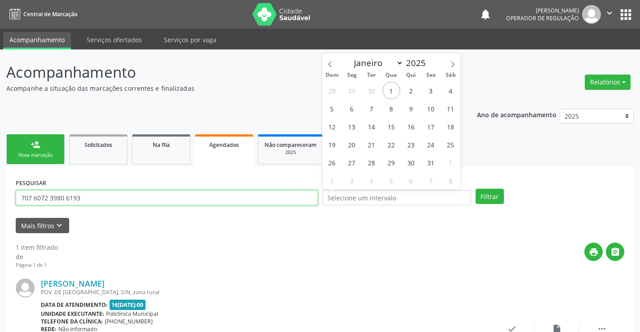
click at [301, 202] on input "707 6072 3980 6193" at bounding box center [167, 197] width 302 height 15
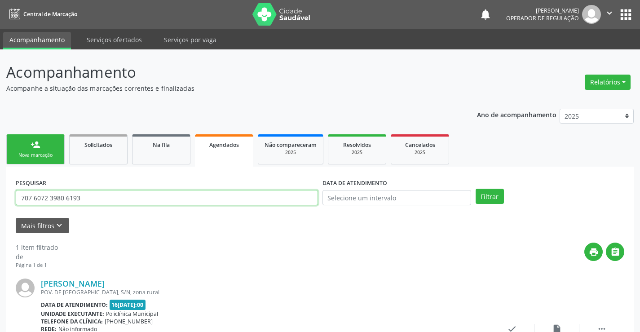
click at [301, 202] on input "707 6072 3980 6193" at bounding box center [167, 197] width 302 height 15
type input "704001337415763"
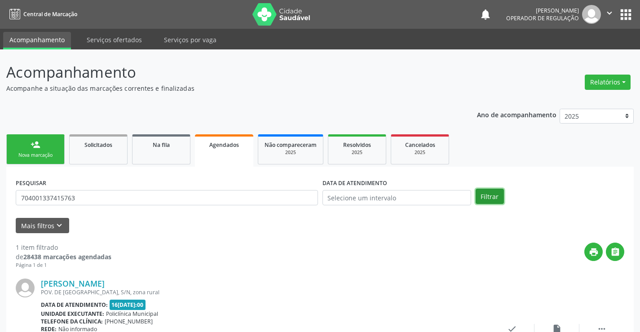
click at [492, 201] on button "Filtrar" at bounding box center [490, 196] width 28 height 15
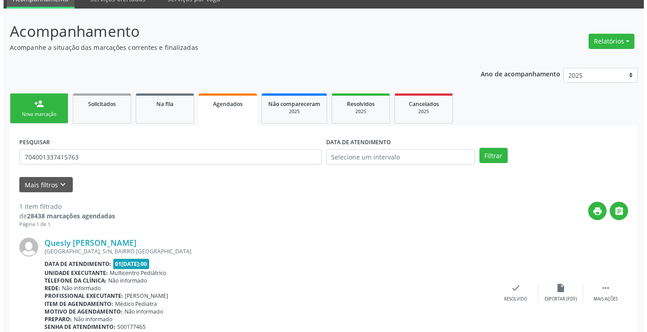
scroll to position [82, 0]
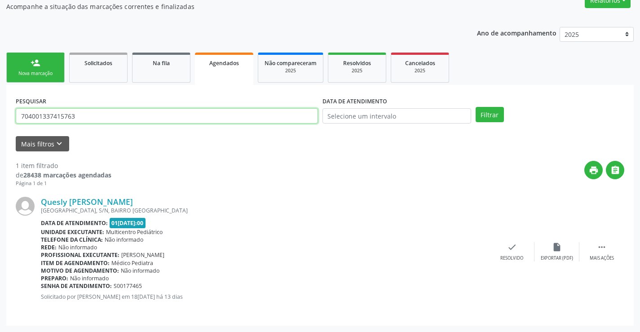
click at [120, 117] on input "704001337415763" at bounding box center [167, 115] width 302 height 15
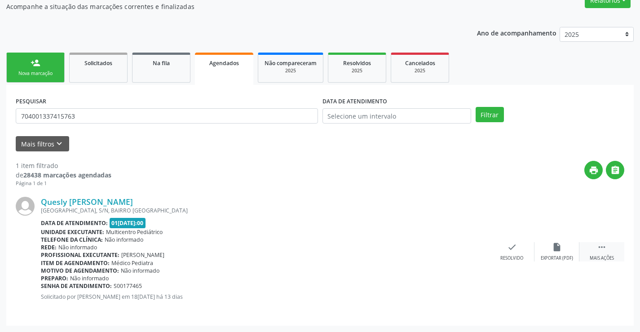
click at [606, 248] on icon "" at bounding box center [602, 247] width 10 height 10
click at [461, 245] on div "cancel Cancelar" at bounding box center [467, 251] width 45 height 19
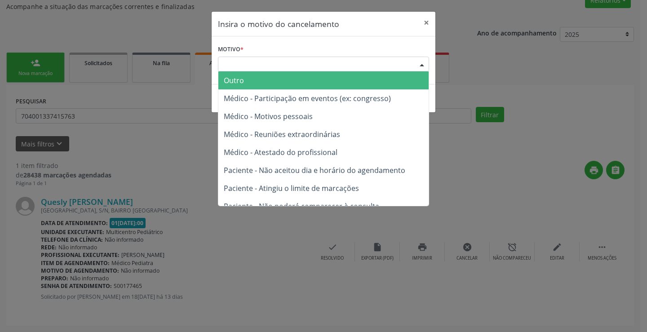
click at [417, 66] on div at bounding box center [421, 64] width 13 height 15
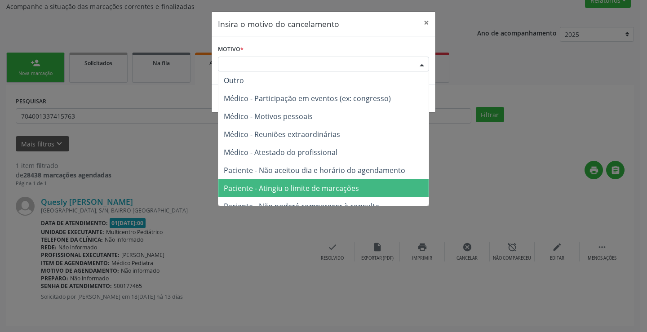
scroll to position [45, 0]
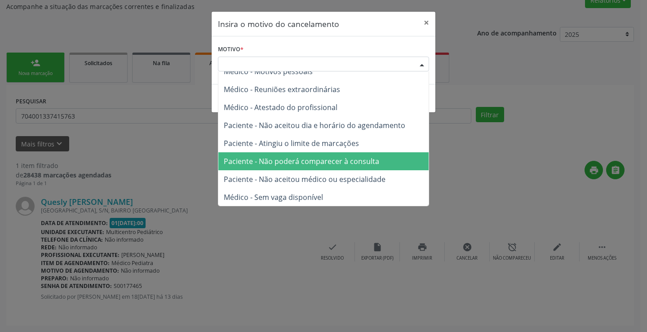
click at [335, 157] on span "Paciente - Não poderá comparecer à consulta" at bounding box center [301, 161] width 155 height 10
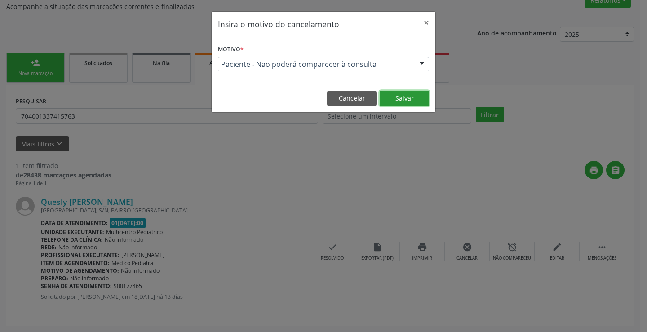
click at [407, 102] on button "Salvar" at bounding box center [404, 98] width 49 height 15
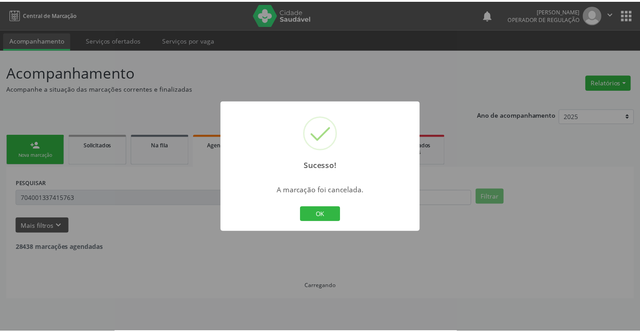
scroll to position [0, 0]
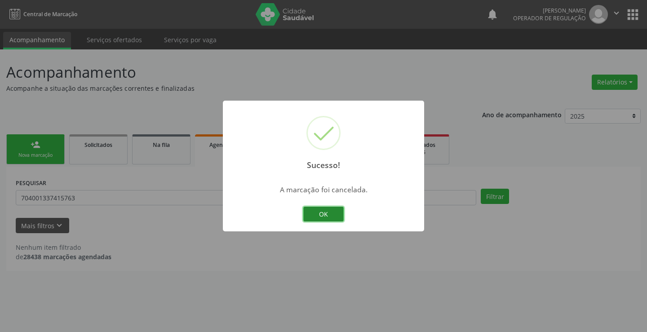
click at [323, 211] on button "OK" at bounding box center [323, 214] width 40 height 15
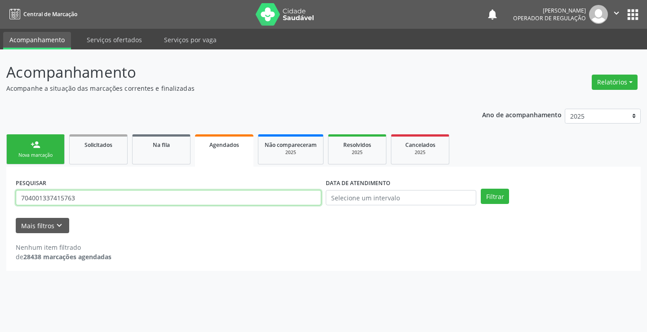
click at [109, 199] on input "704001337415763" at bounding box center [168, 197] width 305 height 15
click at [108, 199] on input "704001337415763" at bounding box center [168, 197] width 305 height 15
click at [37, 144] on div "person_add" at bounding box center [36, 145] width 10 height 10
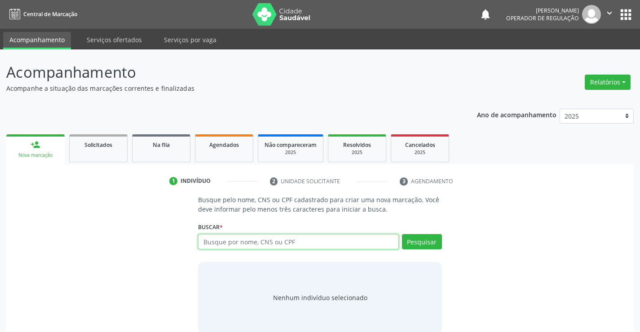
click at [256, 242] on input "text" at bounding box center [298, 241] width 200 height 15
paste input "704001337415763"
type input "704001337415763"
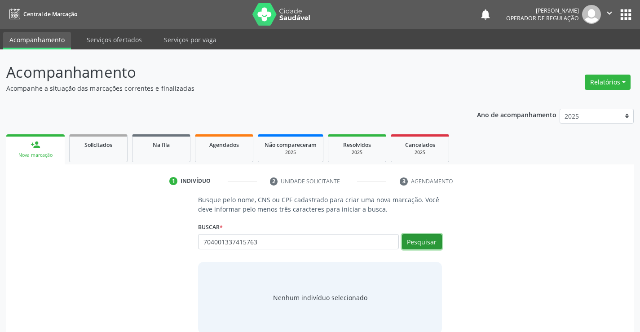
click at [431, 240] on button "Pesquisar" at bounding box center [422, 241] width 40 height 15
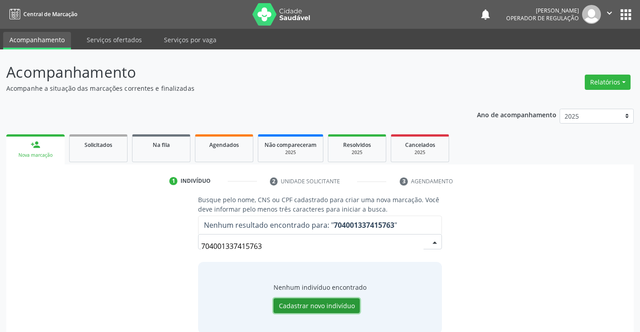
click at [316, 304] on button "Cadastrar novo indivíduo" at bounding box center [317, 305] width 86 height 15
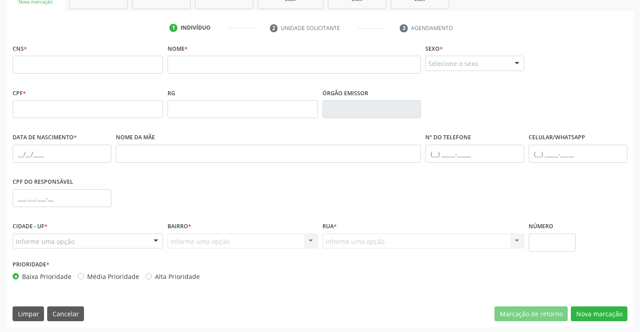
scroll to position [155, 0]
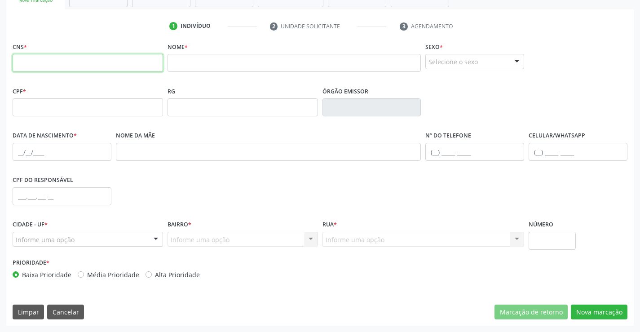
click at [94, 62] on input "text" at bounding box center [88, 63] width 150 height 18
paste input "704 0013 3741 5763"
type input "704 0013 3741 5763"
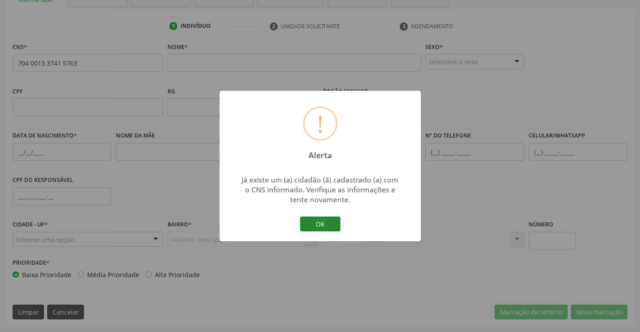
click at [310, 227] on button "OK" at bounding box center [320, 224] width 40 height 15
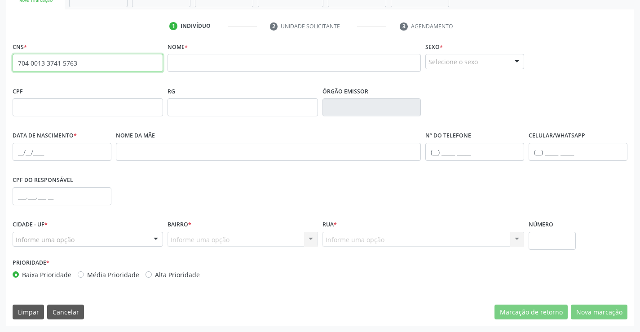
click at [104, 68] on input "704 0013 3741 5763" at bounding box center [88, 63] width 150 height 18
click at [102, 63] on input "704 0013 3741 5763" at bounding box center [88, 63] width 150 height 18
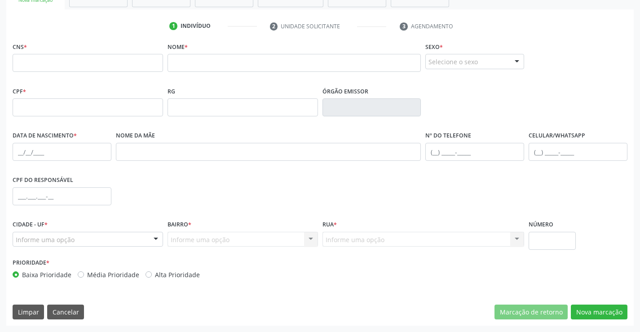
type input "704 0013 3741 5763"
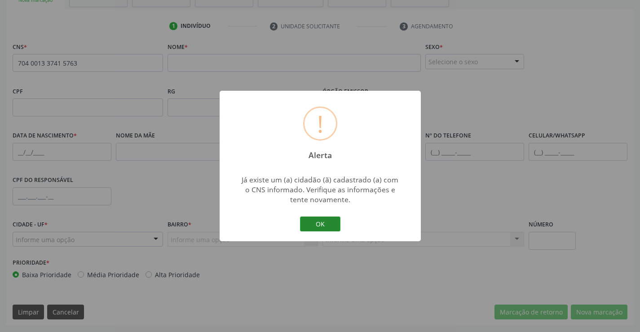
click at [326, 224] on button "OK" at bounding box center [320, 224] width 40 height 15
